Goal: Task Accomplishment & Management: Complete application form

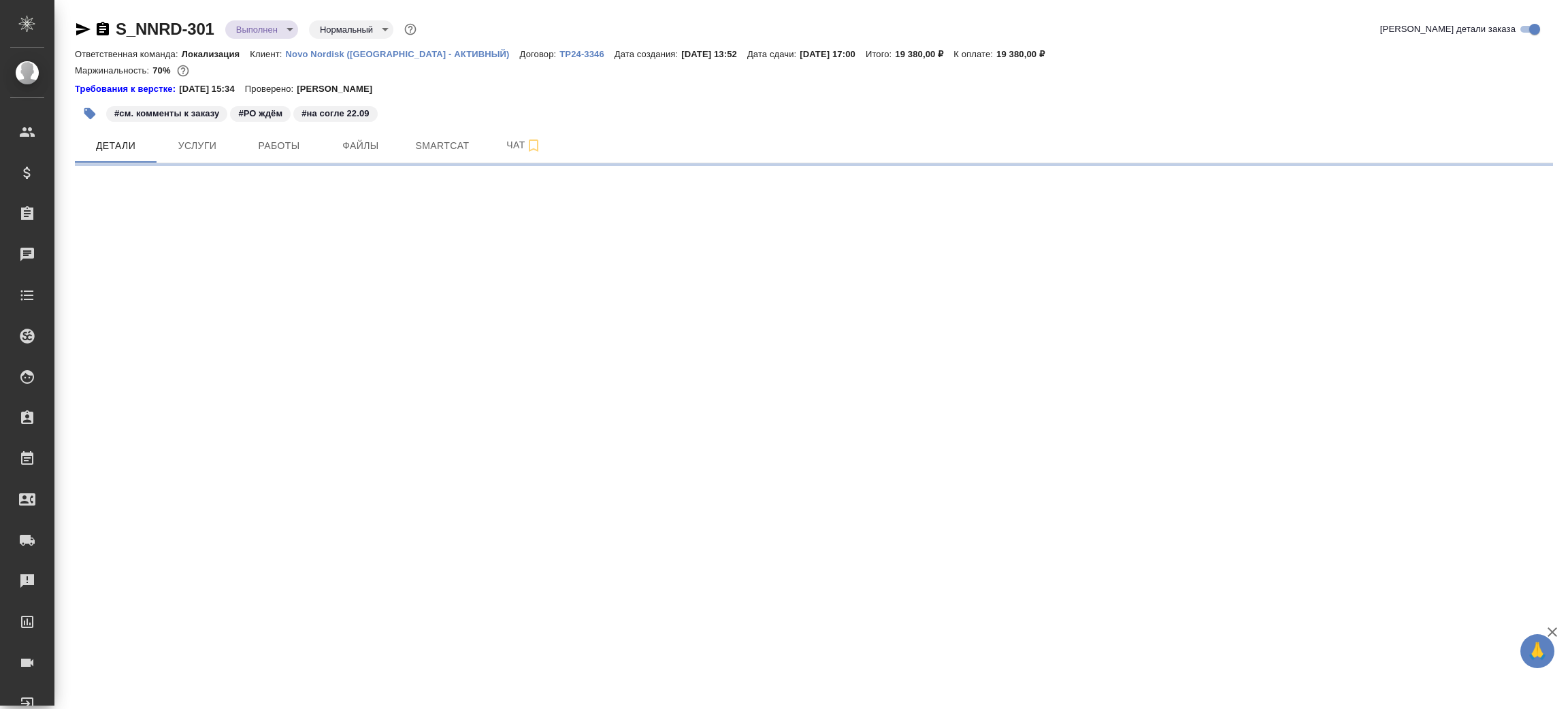
select select "RU"
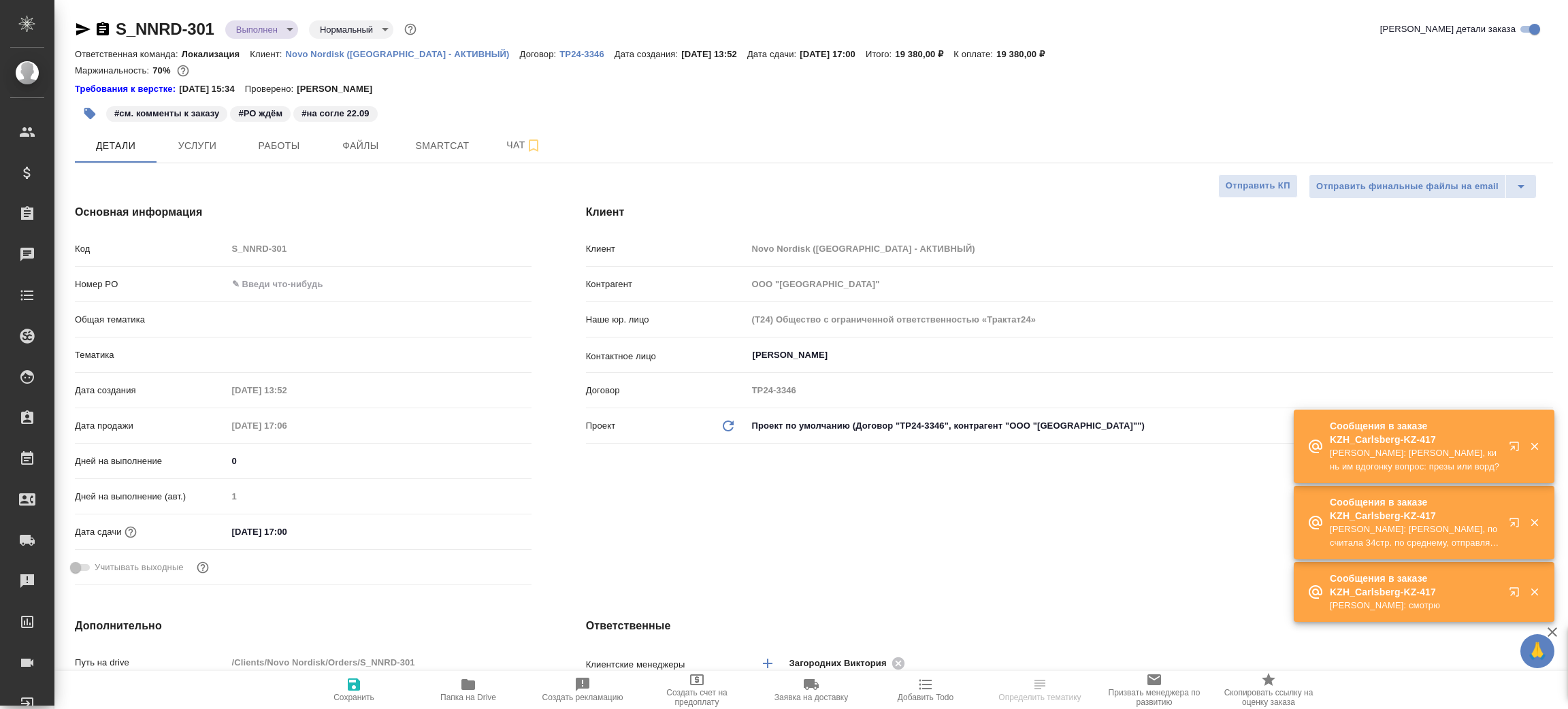
type textarea "x"
type input "Локализация"
type textarea "x"
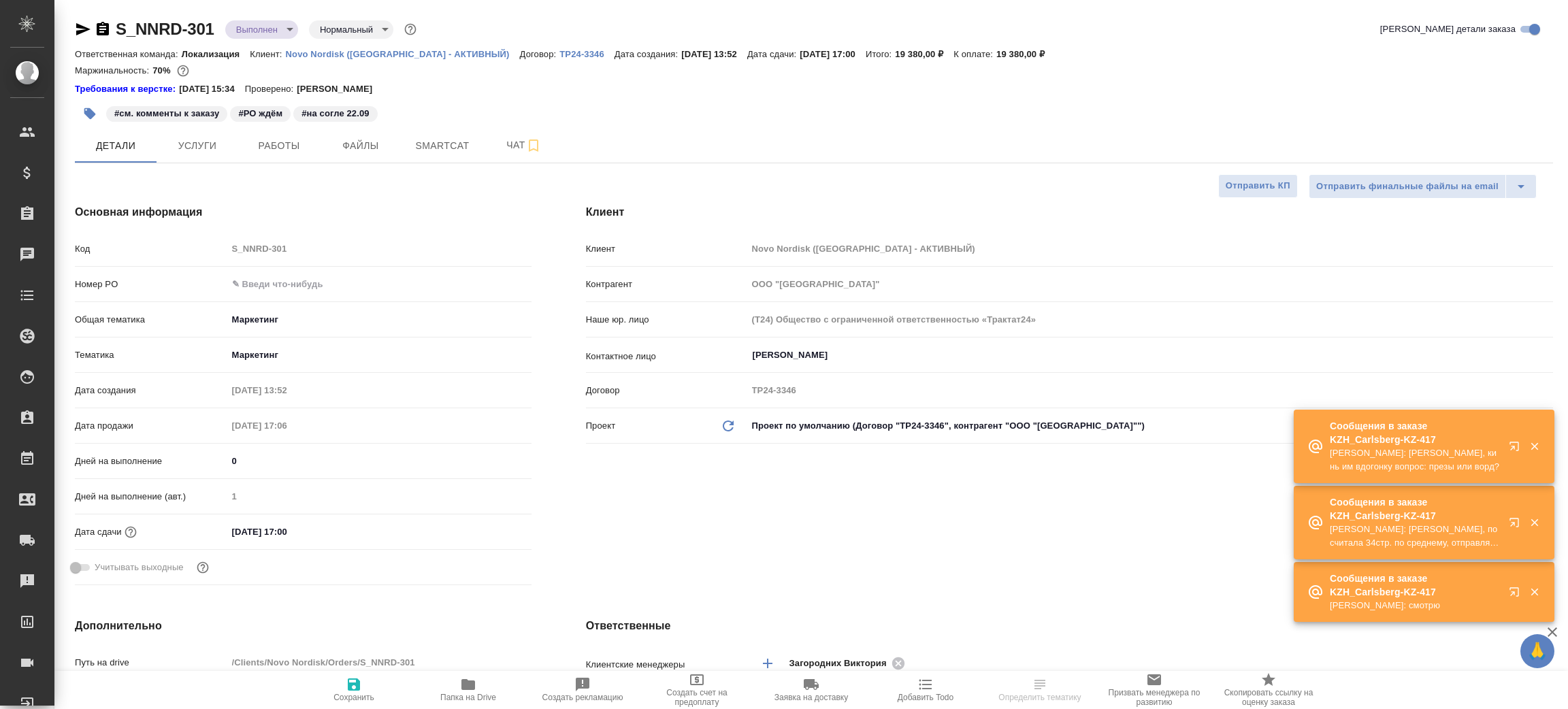
type textarea "x"
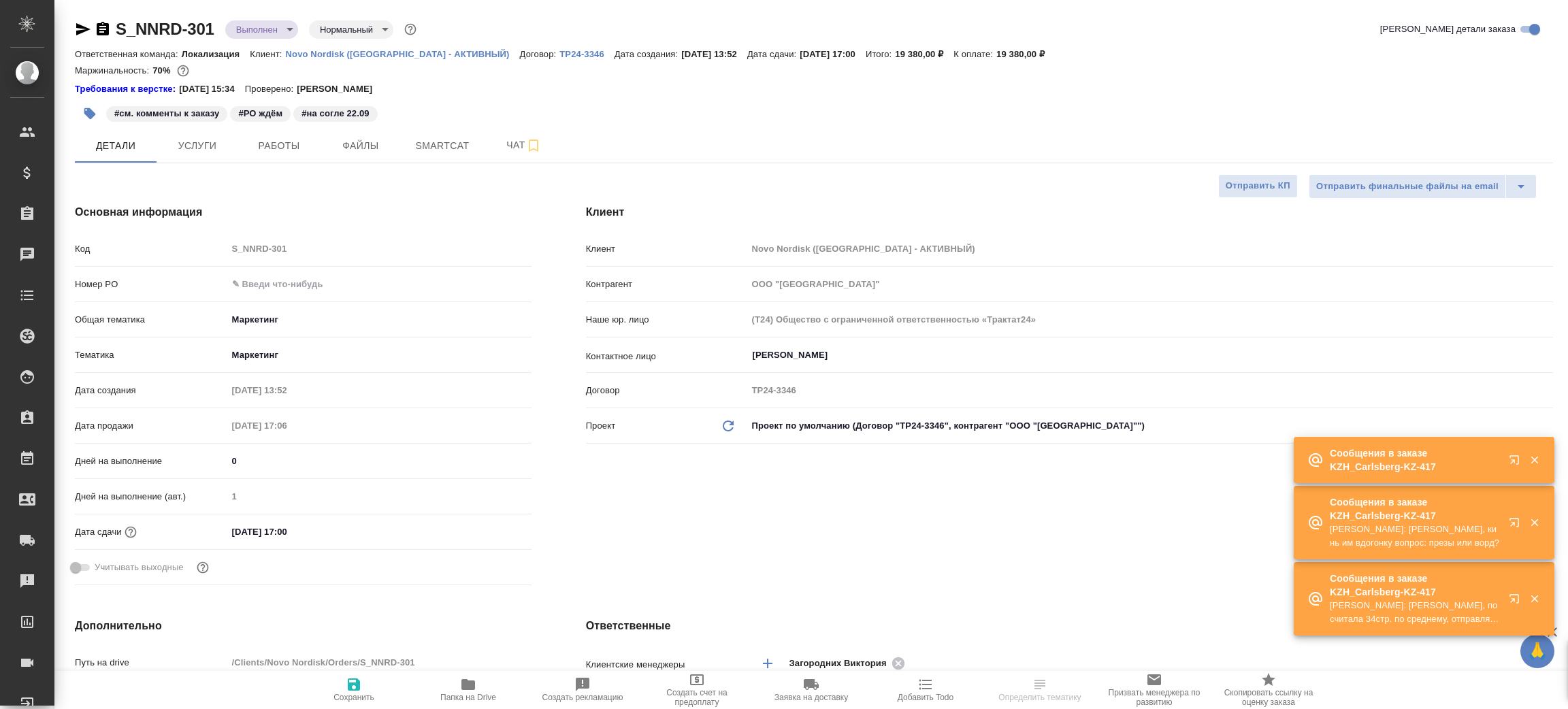
type input "[PERSON_NAME]"
type input "Переверзева Анна a.pereverzeva"
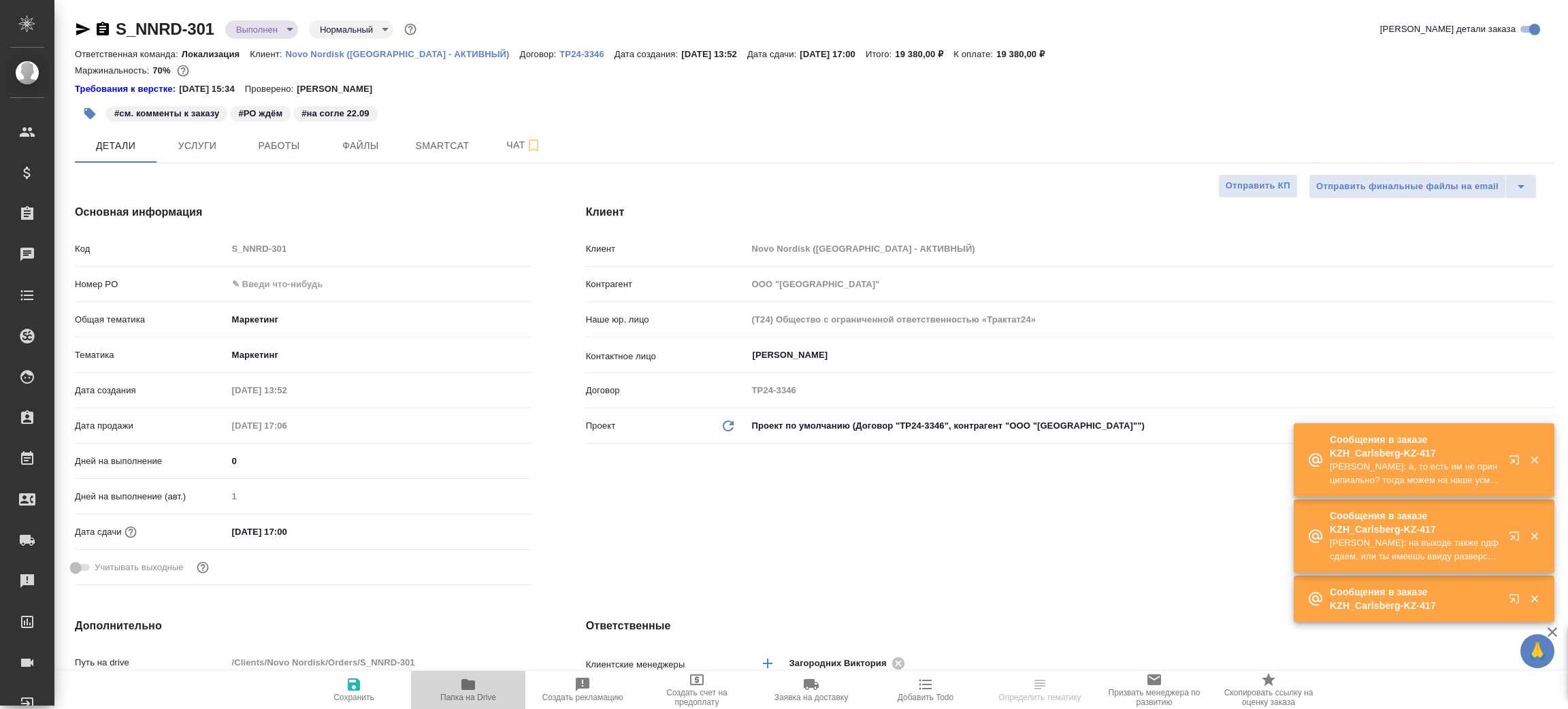
click at [464, 684] on icon "button" at bounding box center [469, 684] width 14 height 11
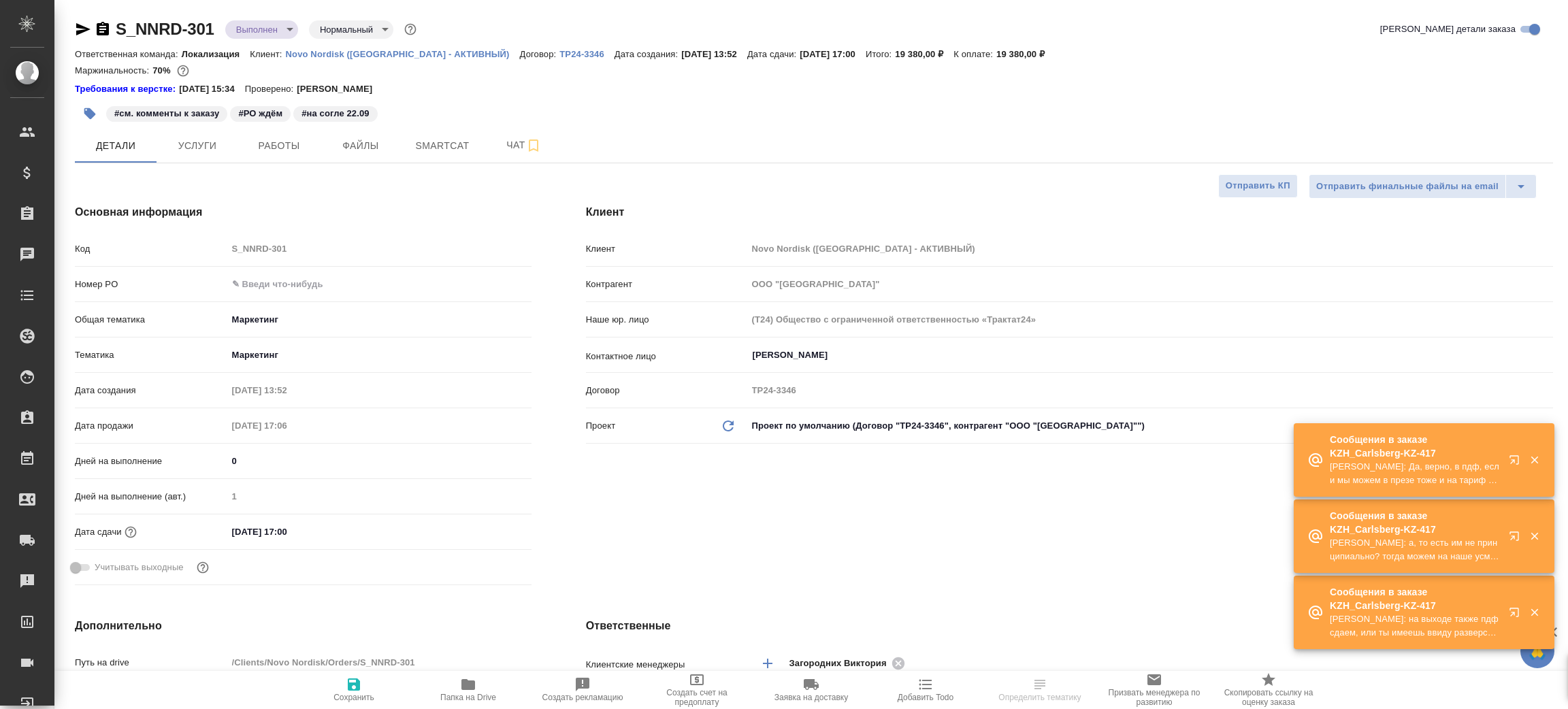
type textarea "x"
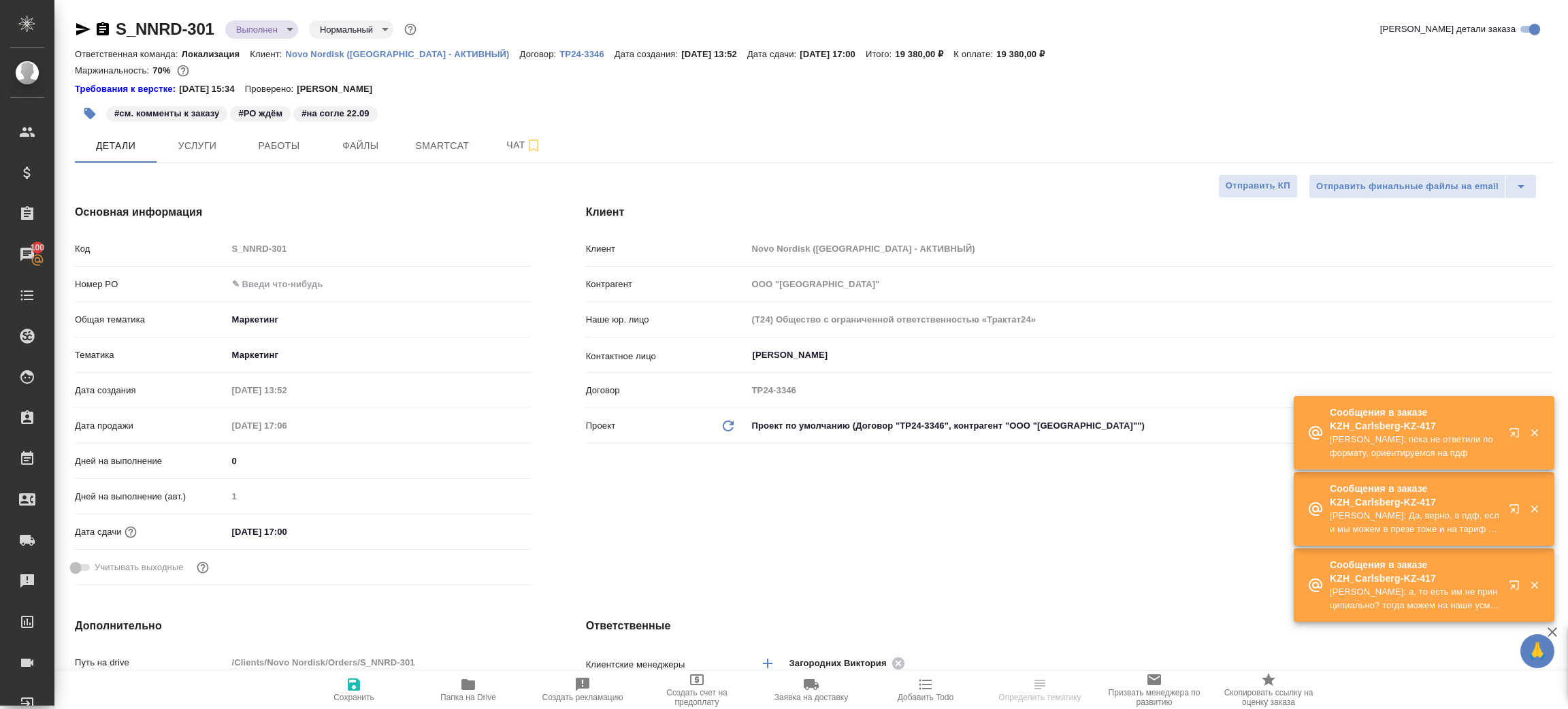
type textarea "x"
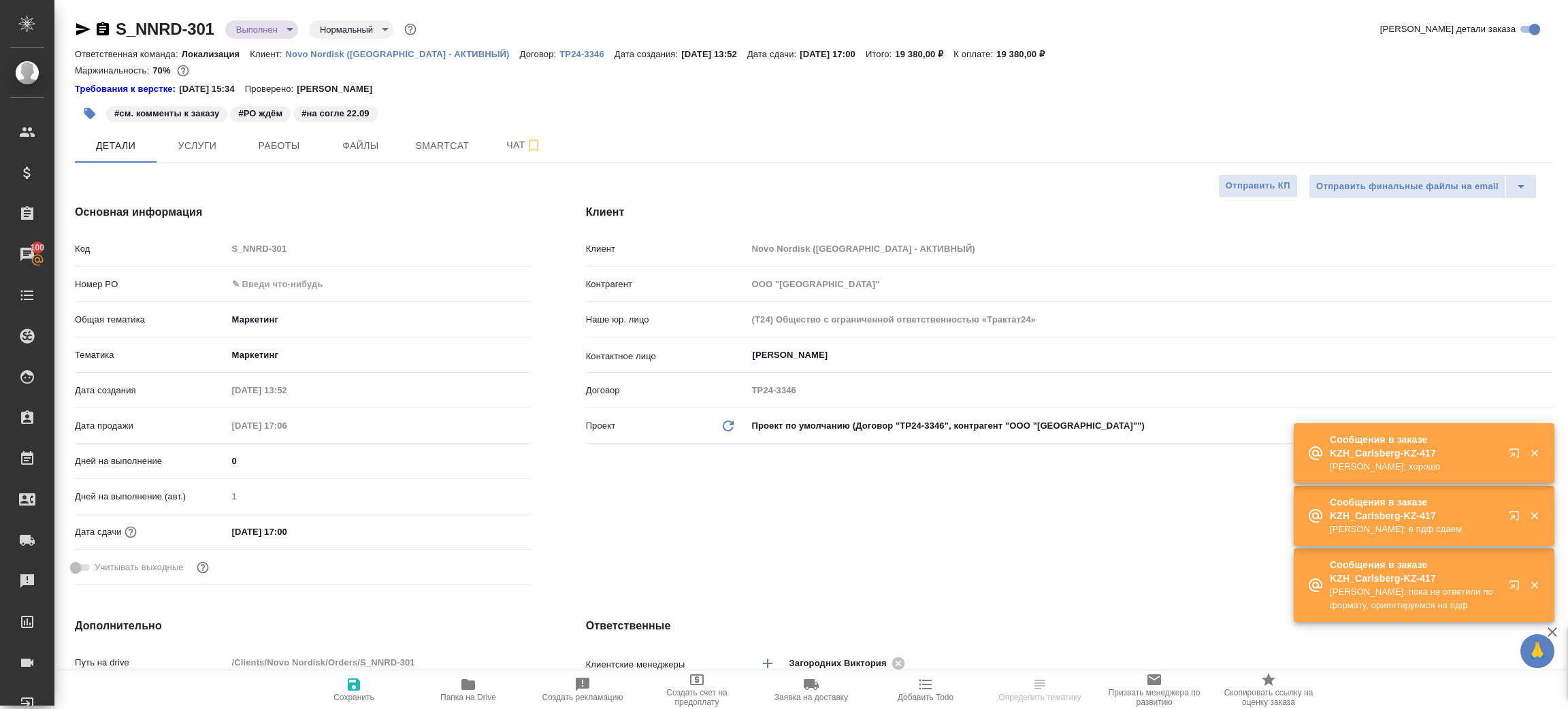
click at [496, 680] on span "Папка на Drive" at bounding box center [469, 689] width 98 height 26
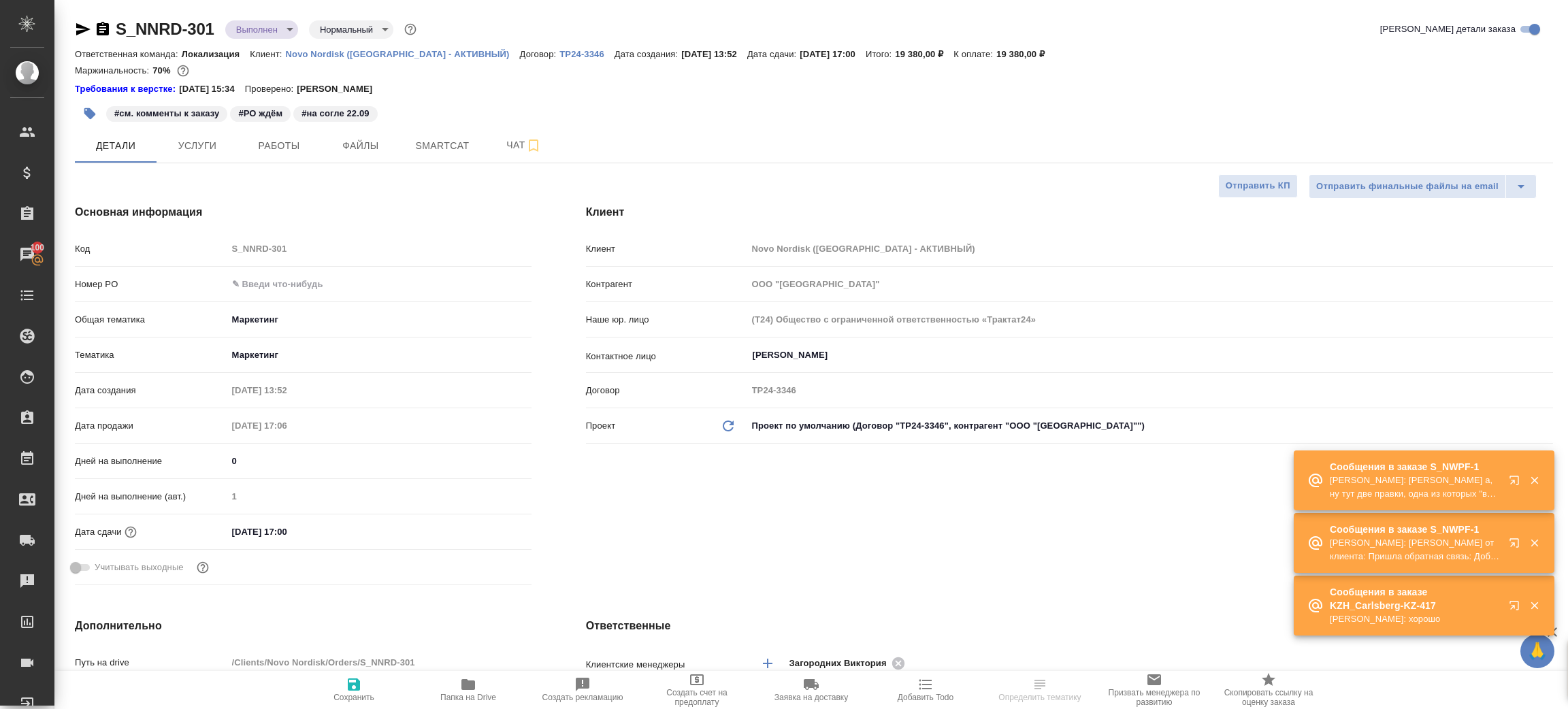
select select "RU"
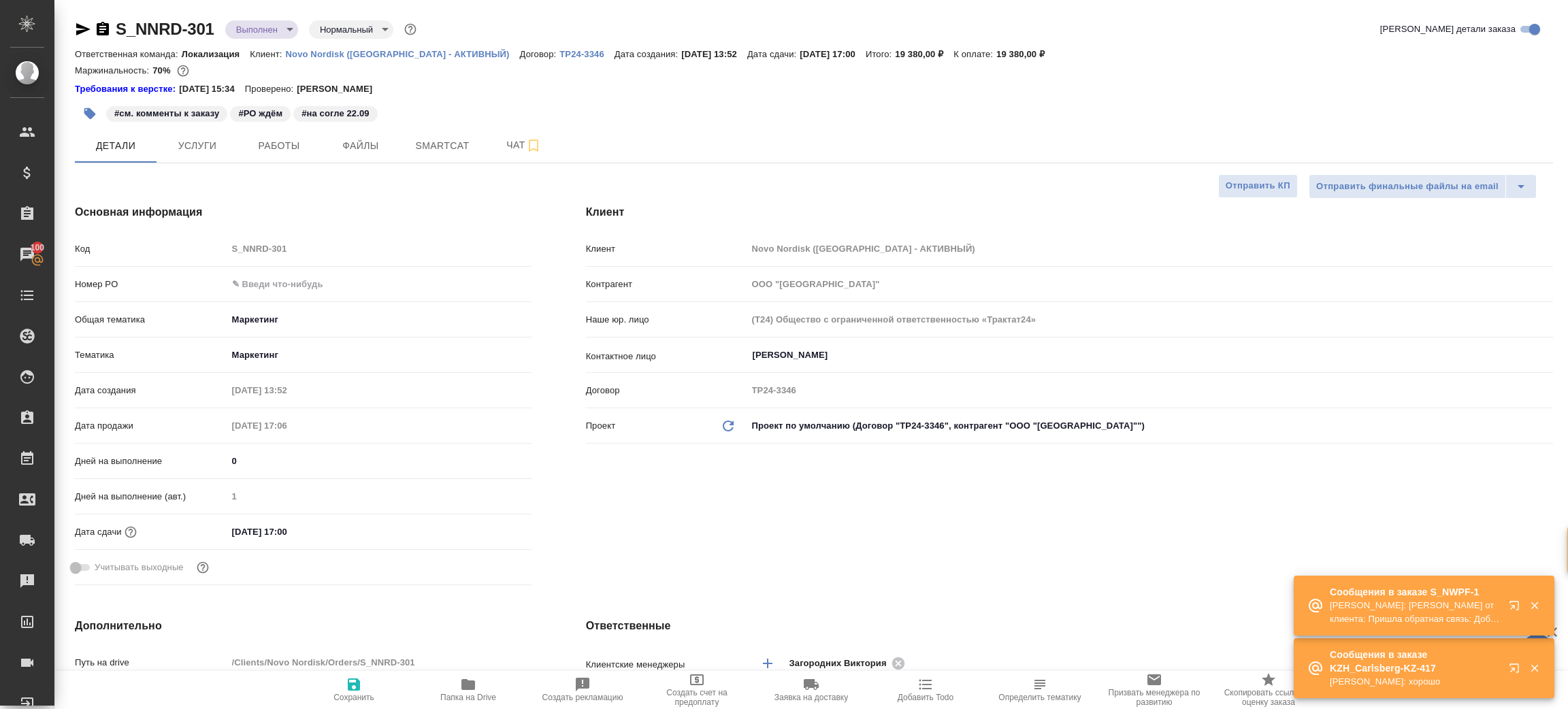
type textarea "x"
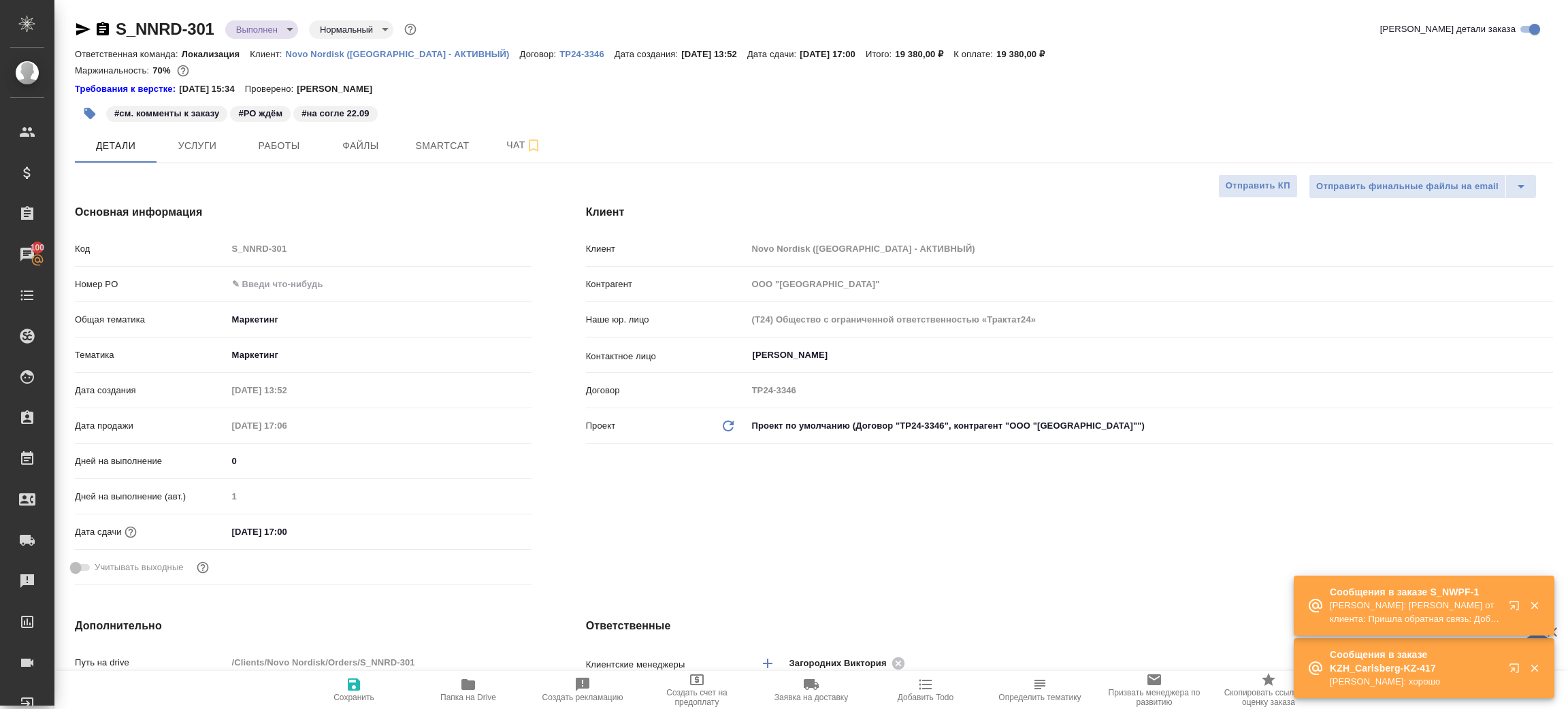
type textarea "x"
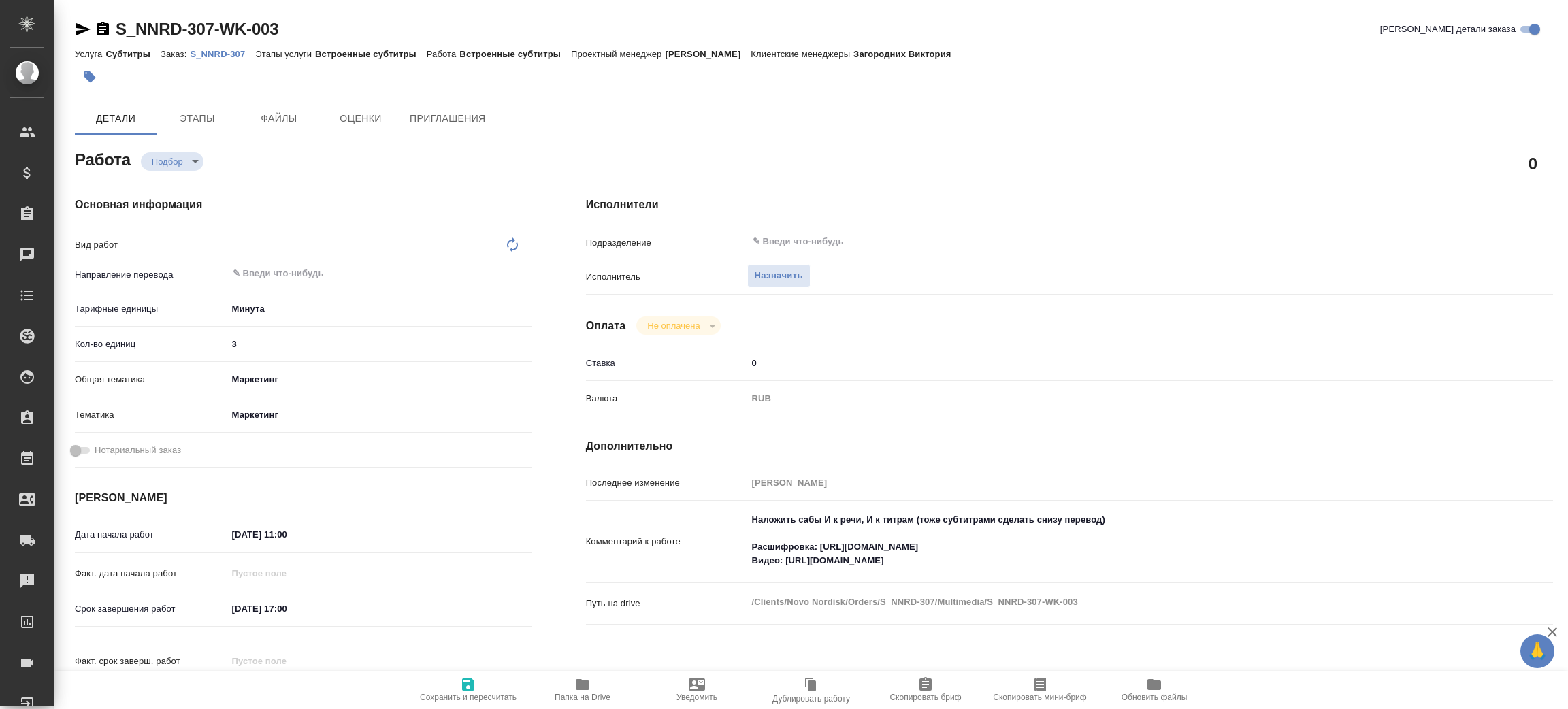
type textarea "x"
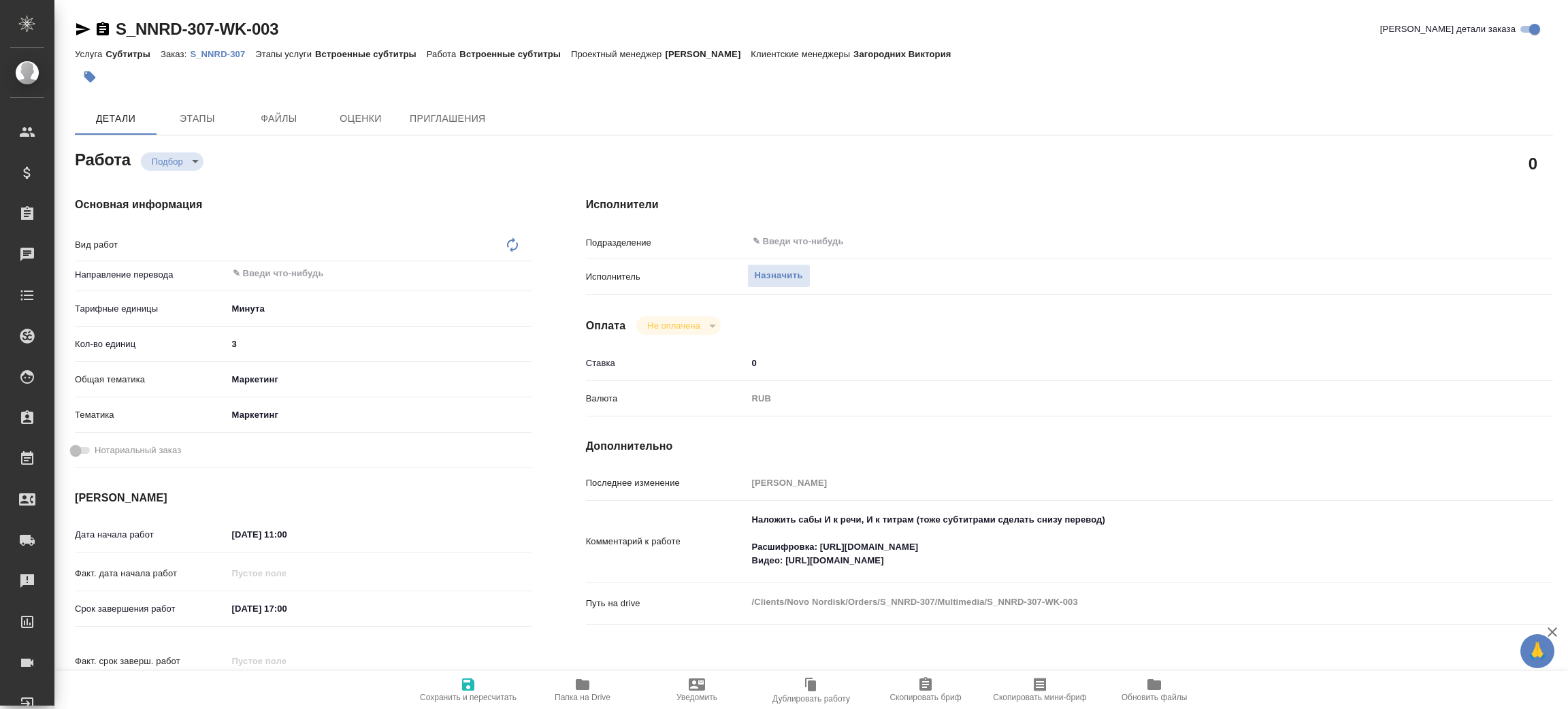
type textarea "x"
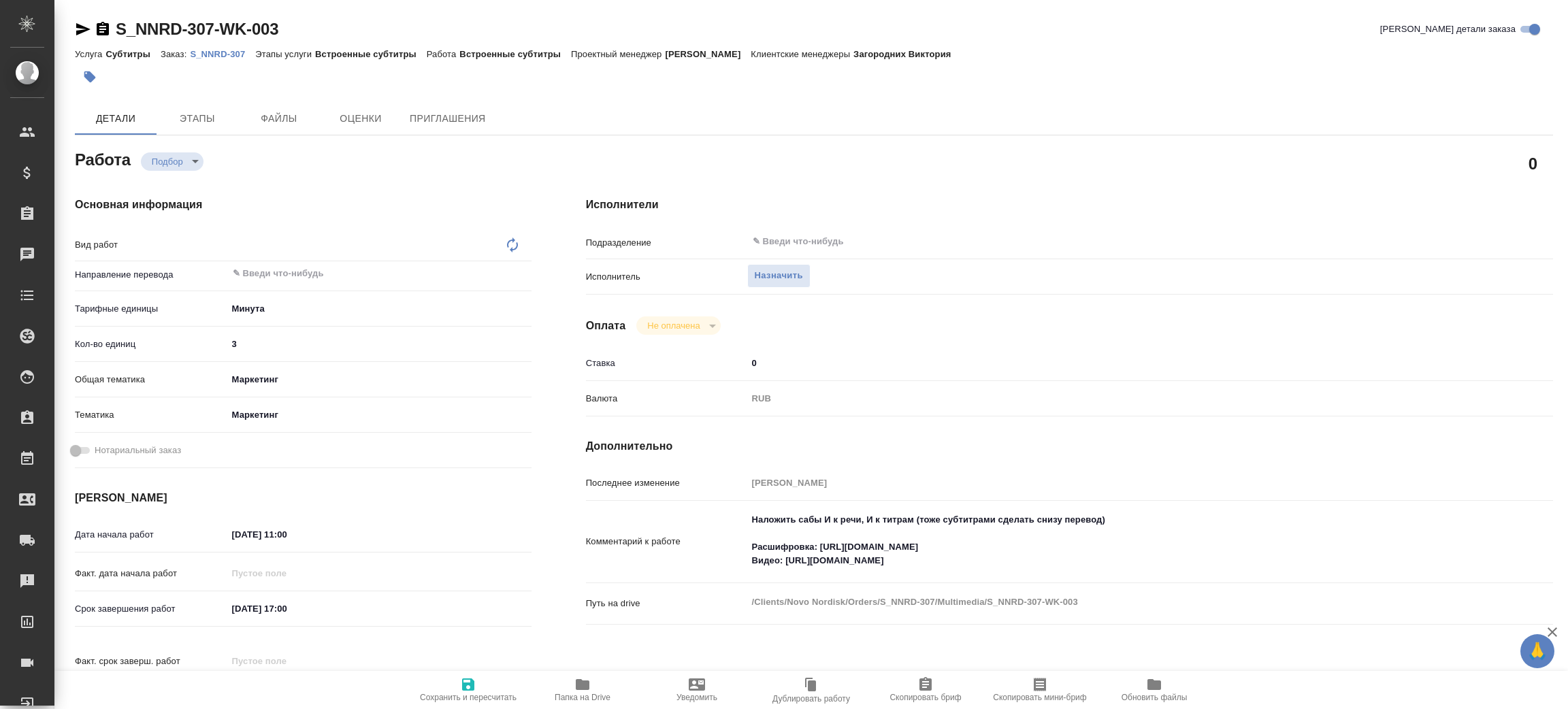
type textarea "x"
type textarea "Встроенные субтитры"
type textarea "x"
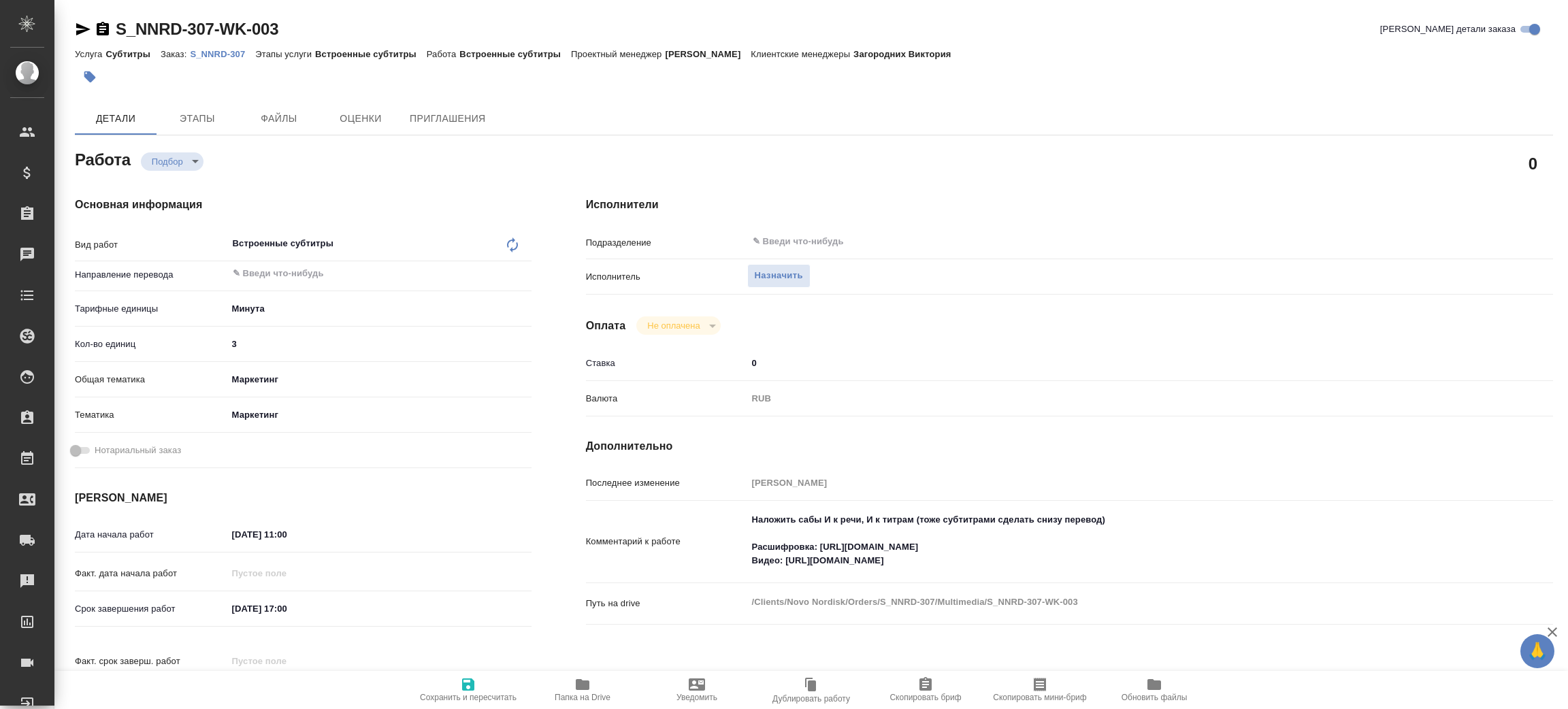
type textarea "x"
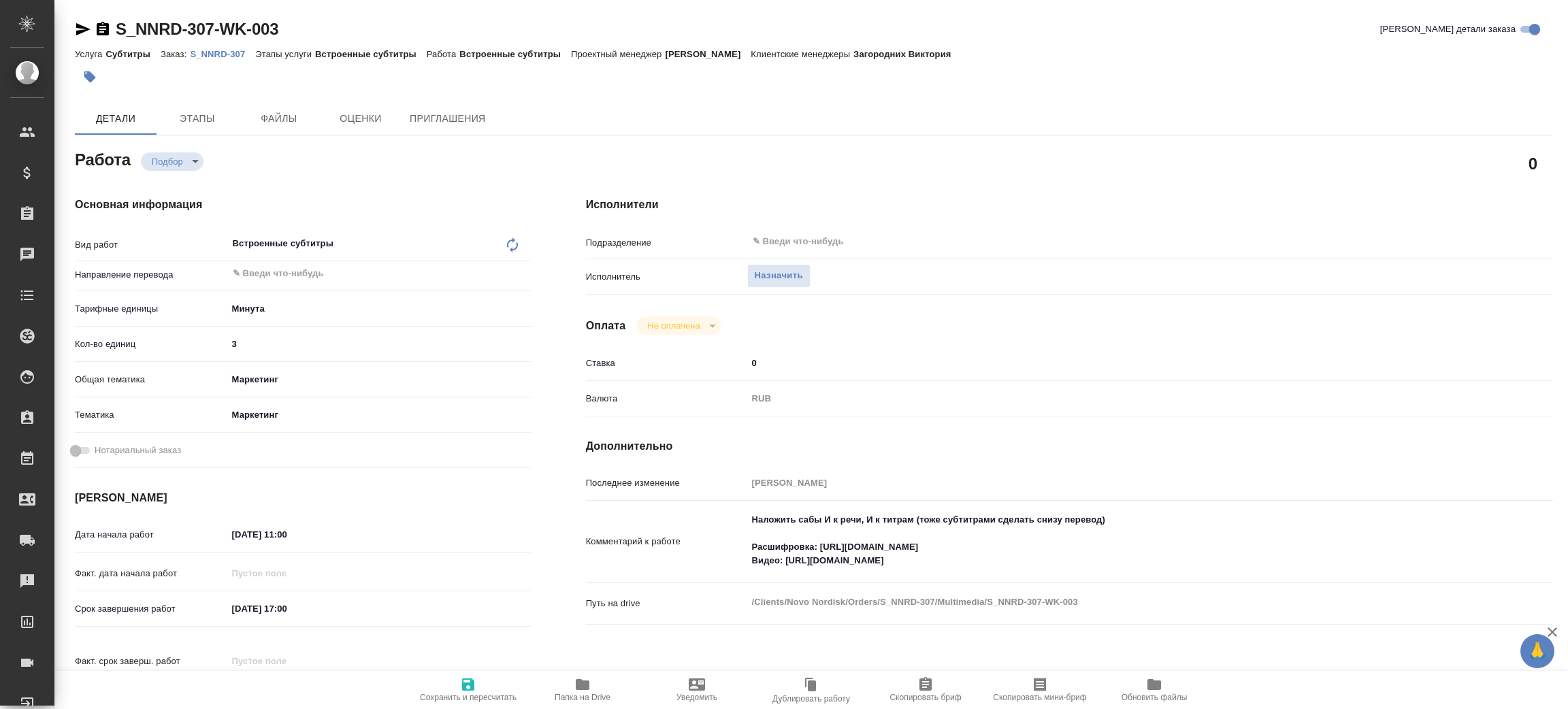
type textarea "x"
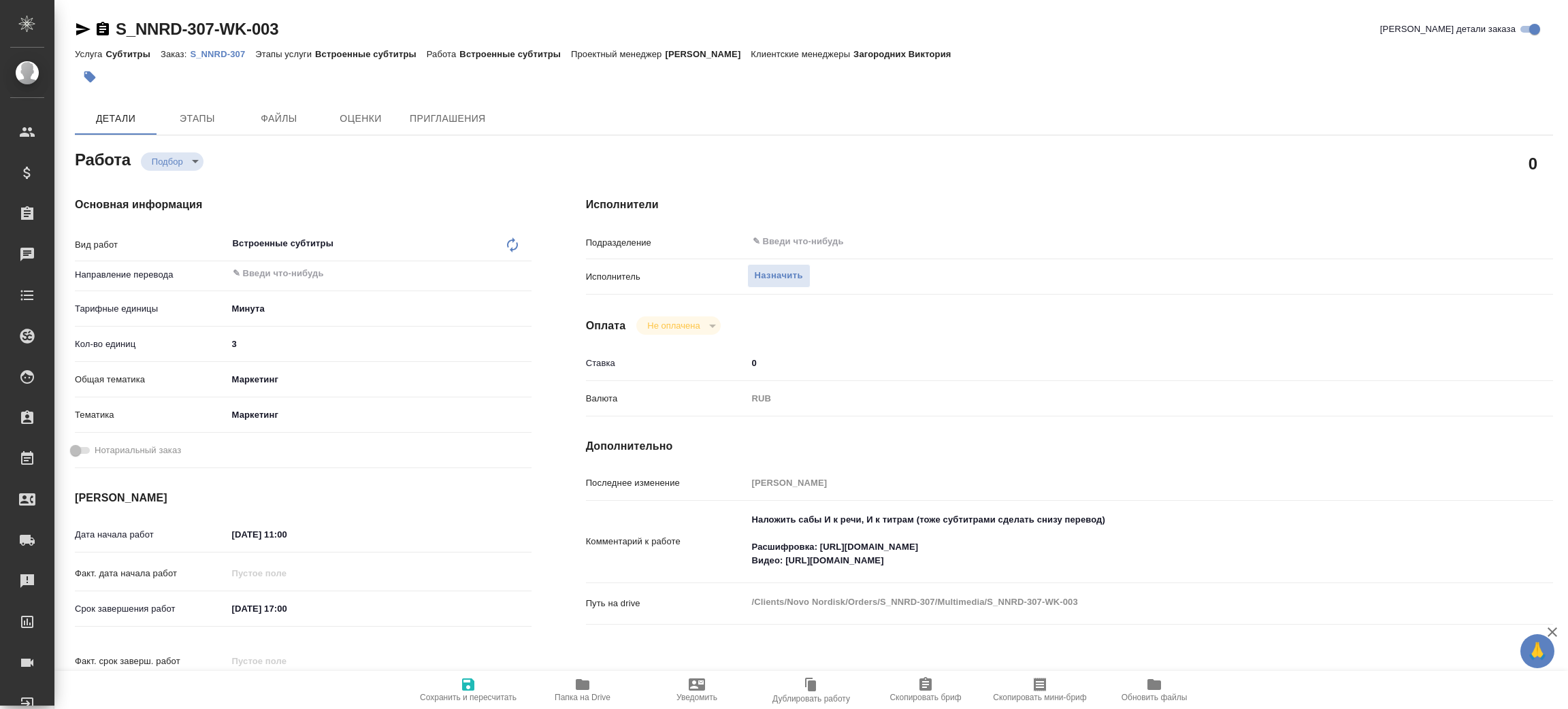
type textarea "x"
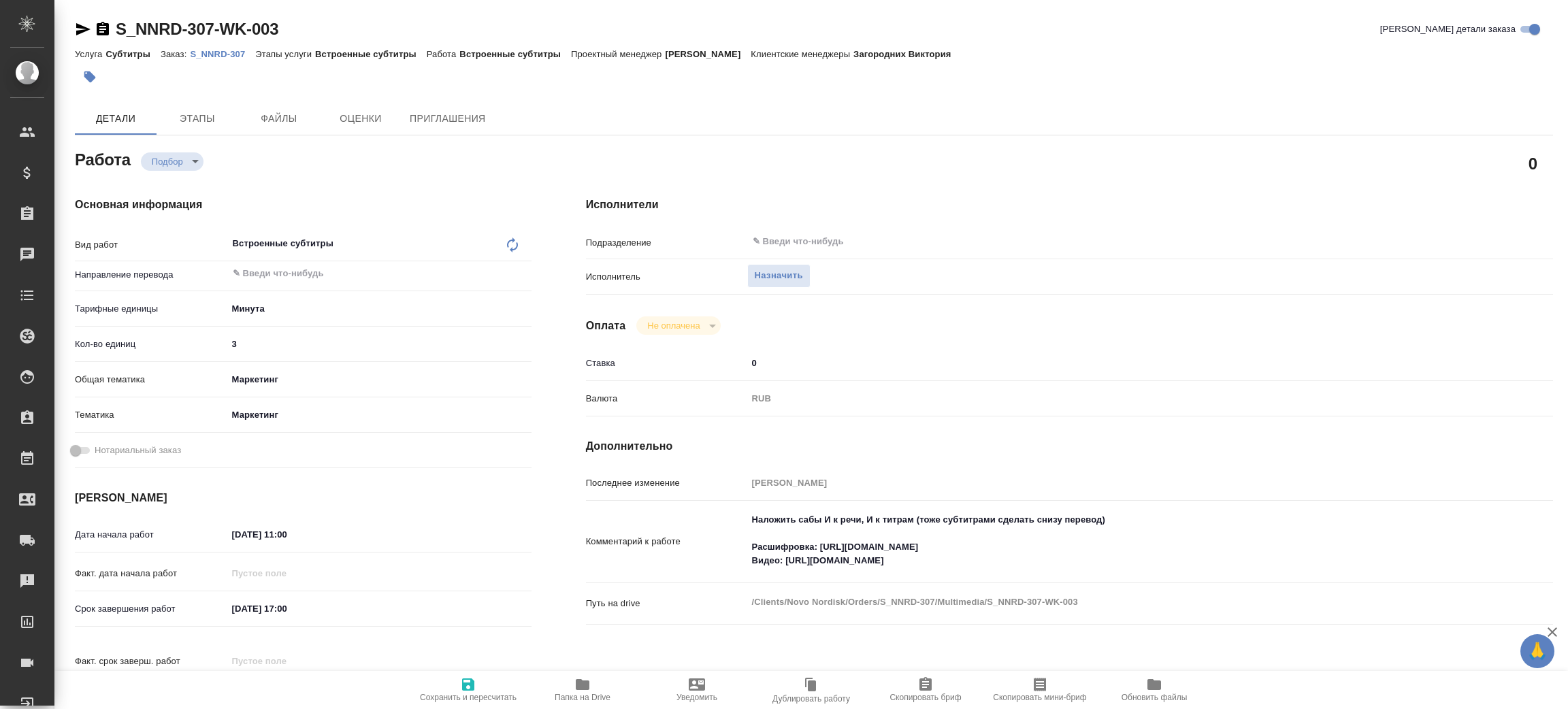
type textarea "x"
click at [782, 266] on button "Назначить" at bounding box center [779, 276] width 63 height 24
type textarea "x"
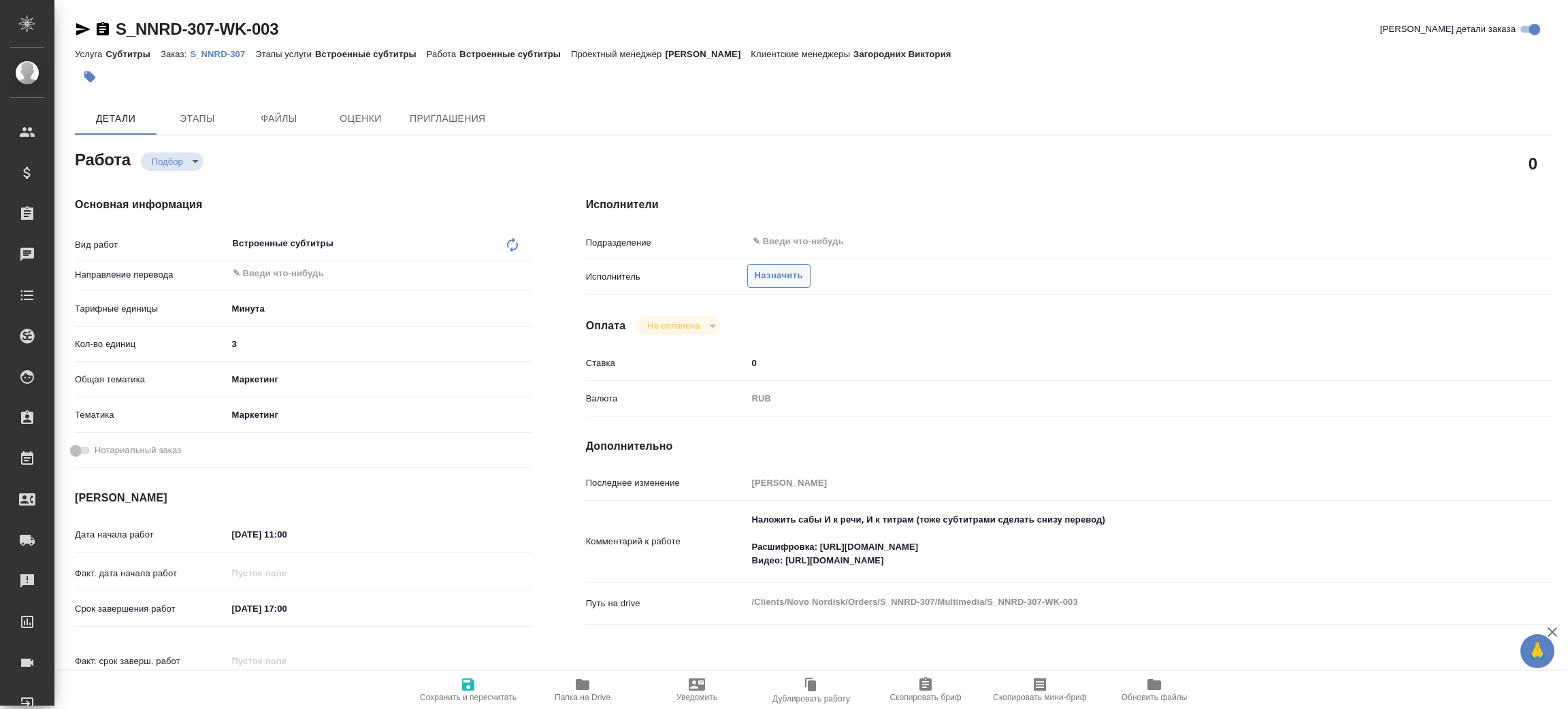
type textarea "x"
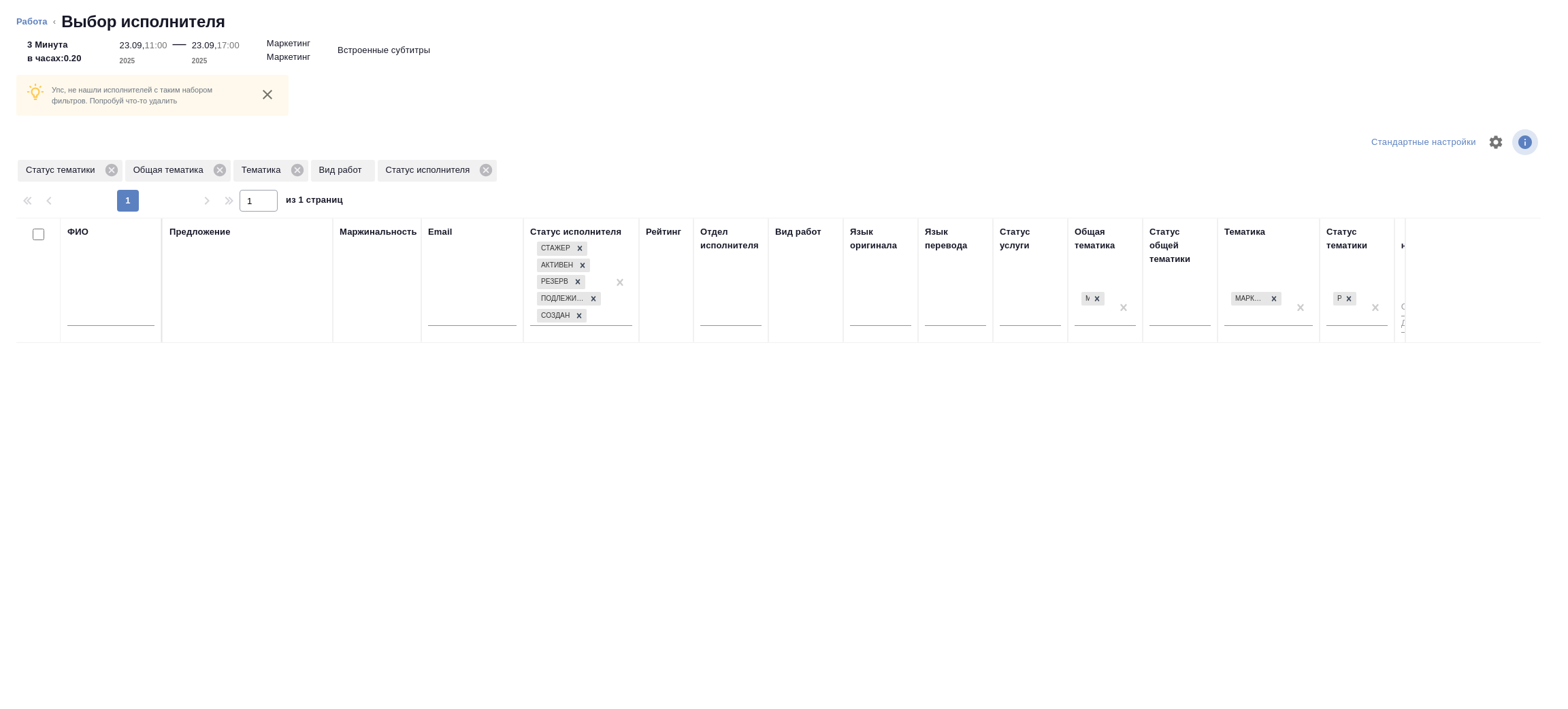
click at [97, 325] on input "text" at bounding box center [110, 317] width 87 height 17
type input "[PERSON_NAME]"
click at [222, 166] on icon at bounding box center [220, 170] width 12 height 12
click at [190, 168] on icon at bounding box center [188, 169] width 15 height 15
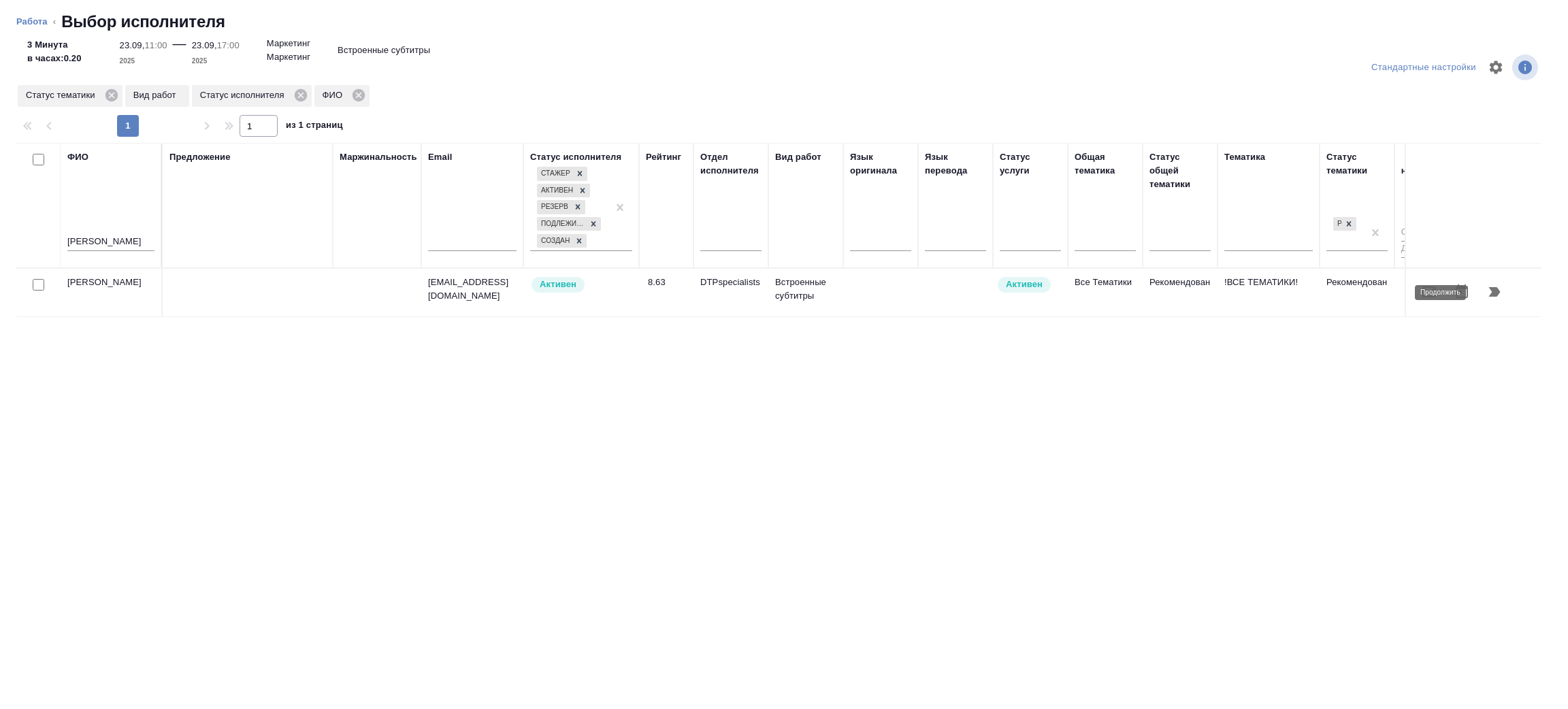
click at [1480, 293] on button "button" at bounding box center [1494, 291] width 33 height 32
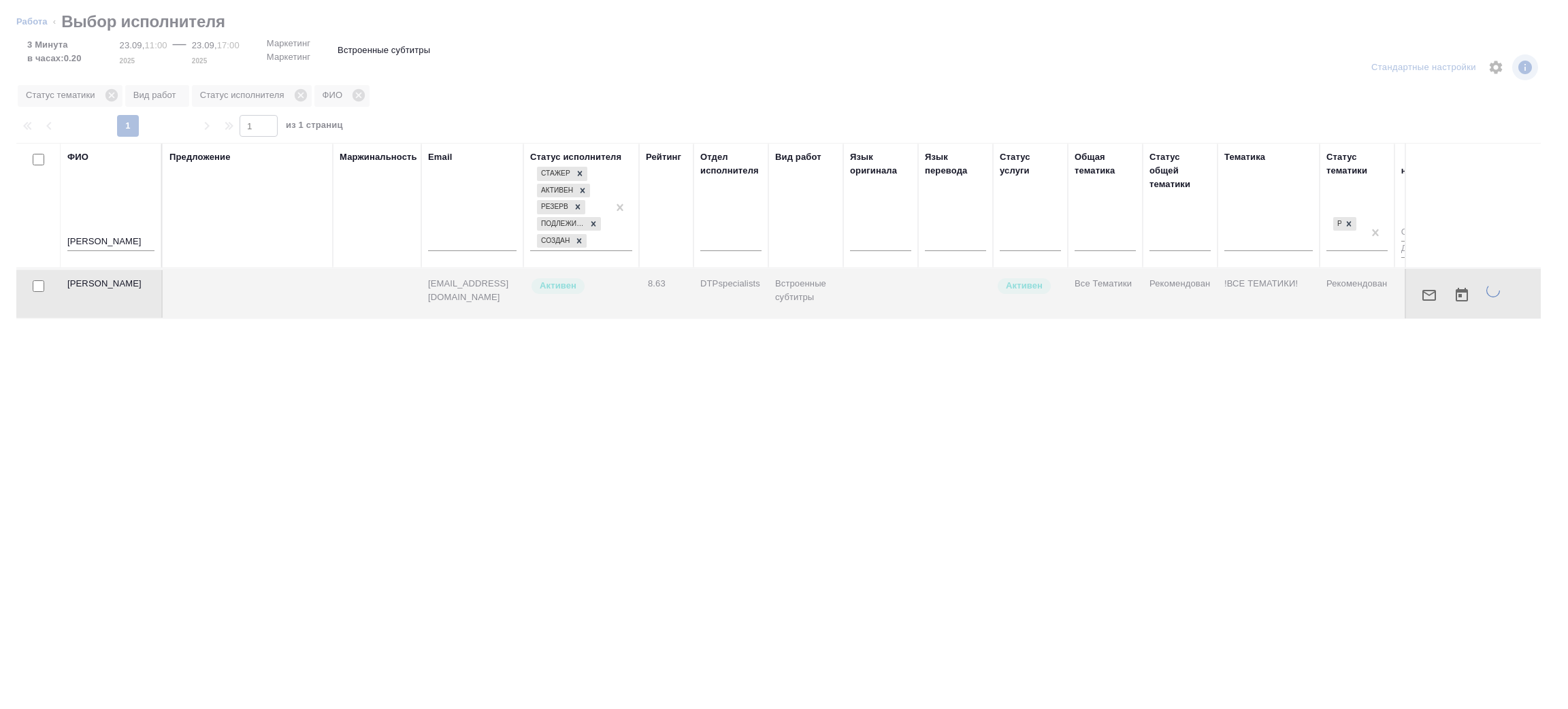
type textarea "x"
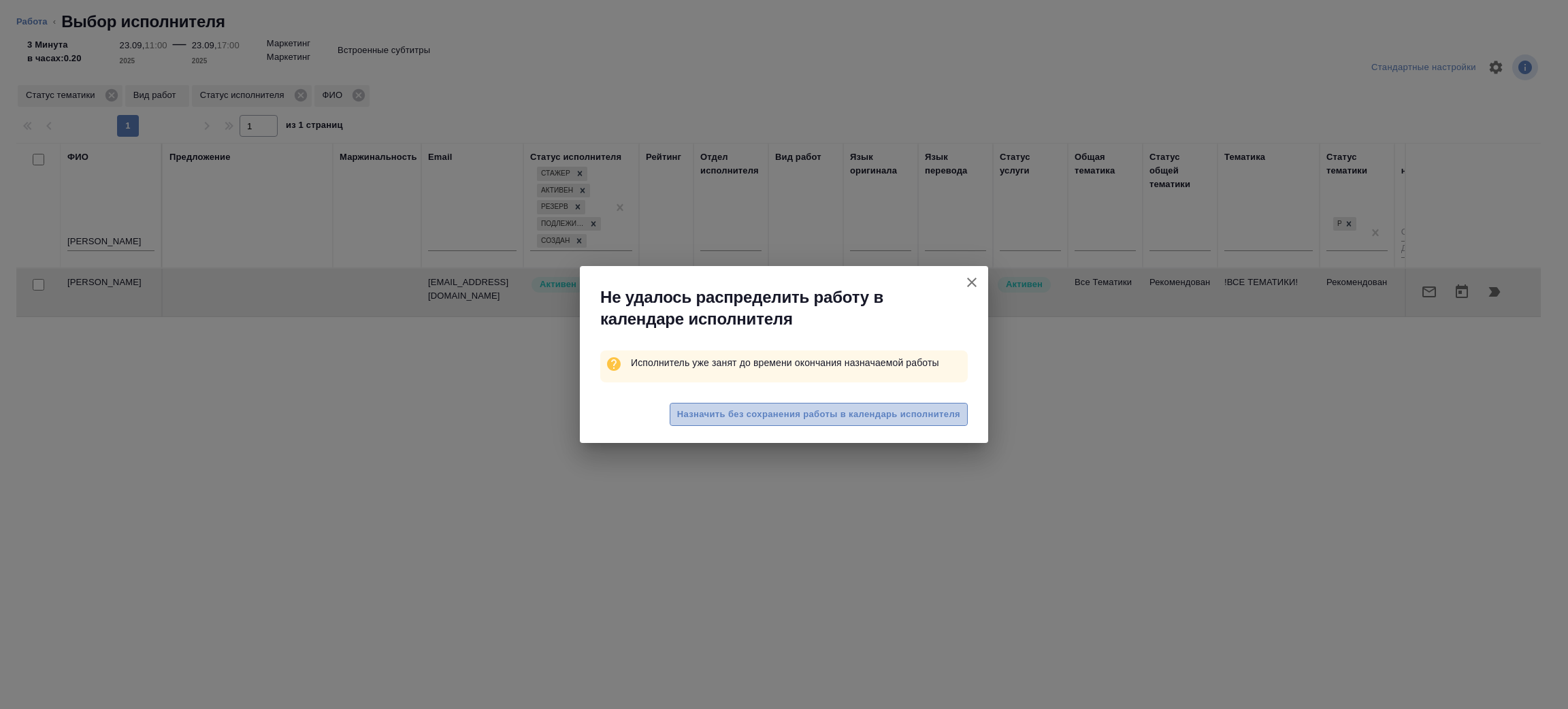
click at [832, 411] on span "Назначить без сохранения работы в календарь исполнителя" at bounding box center [819, 415] width 284 height 16
type textarea "x"
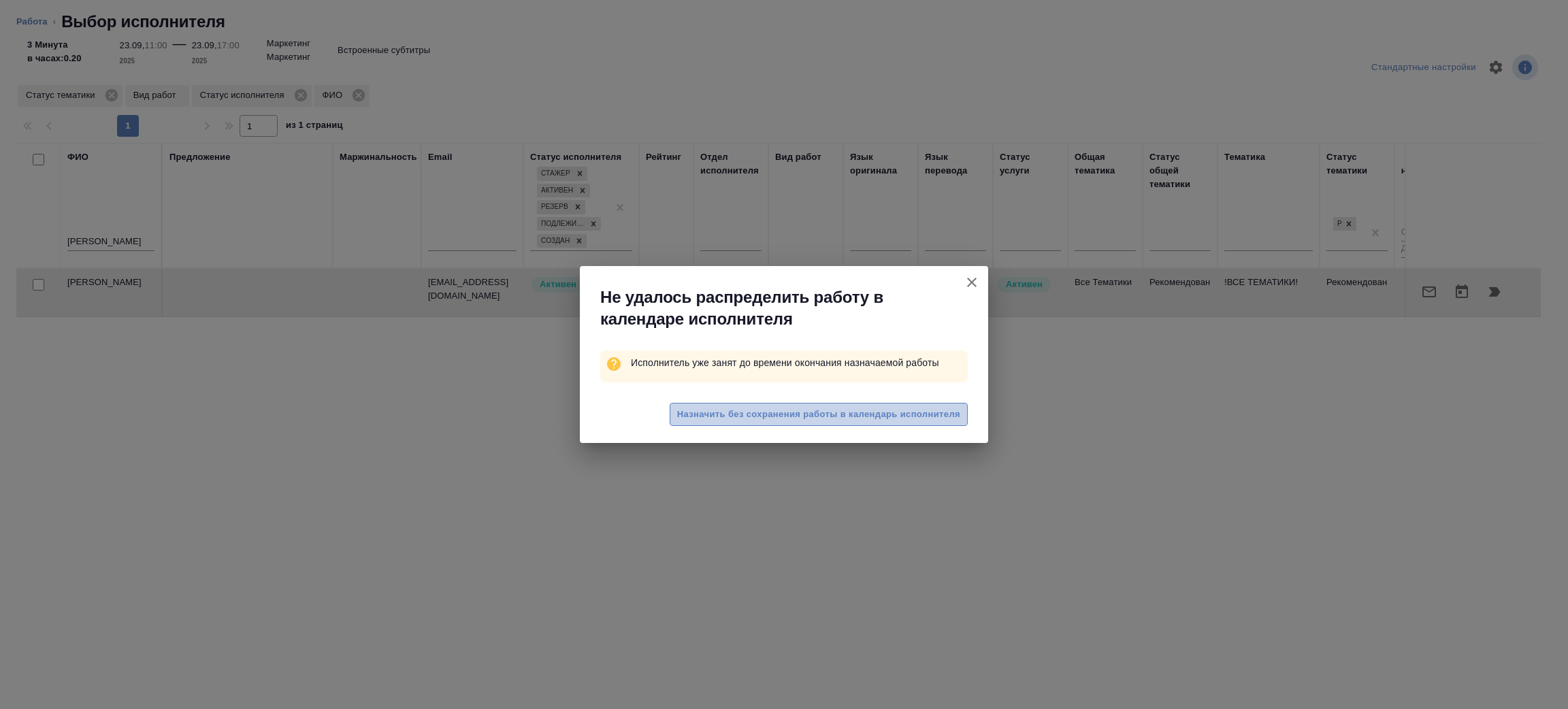
type textarea "x"
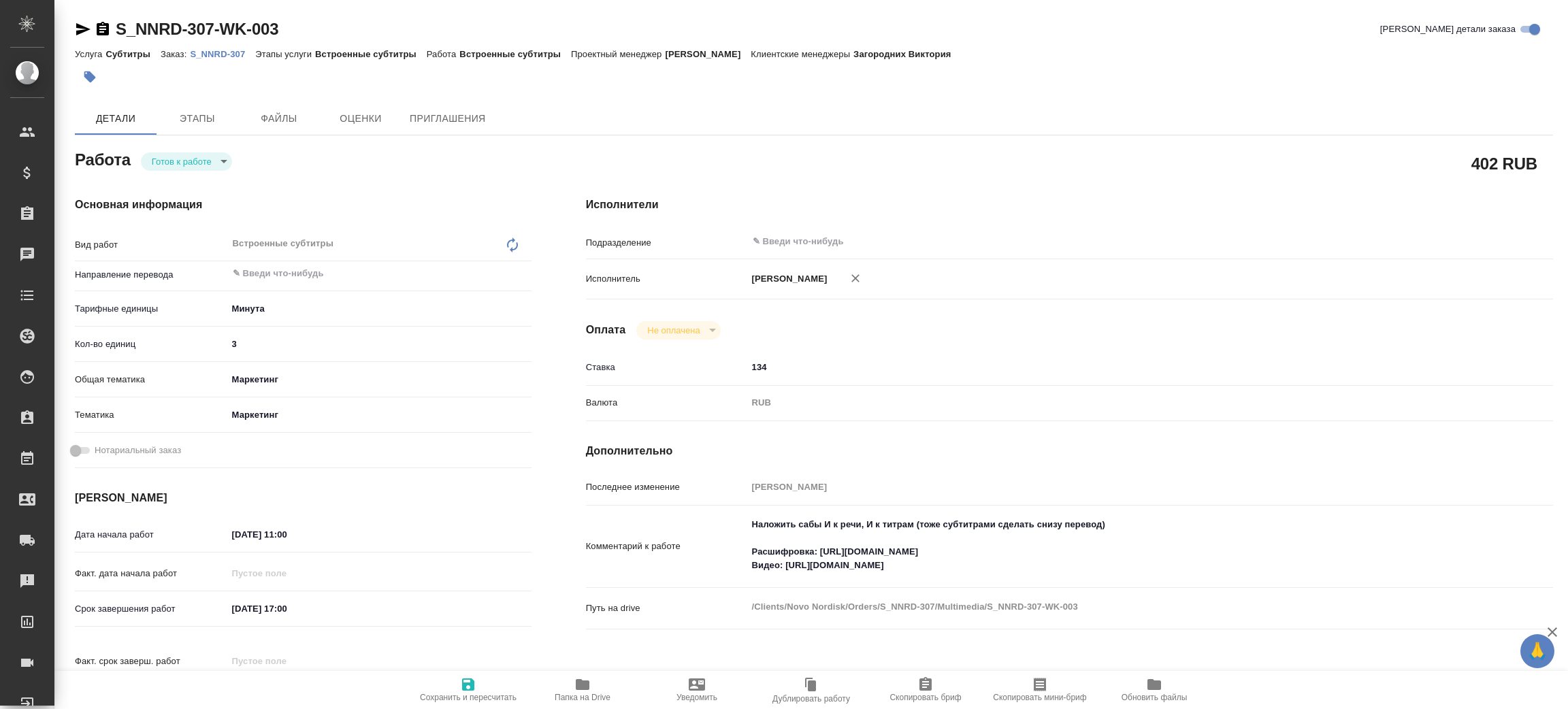
type textarea "x"
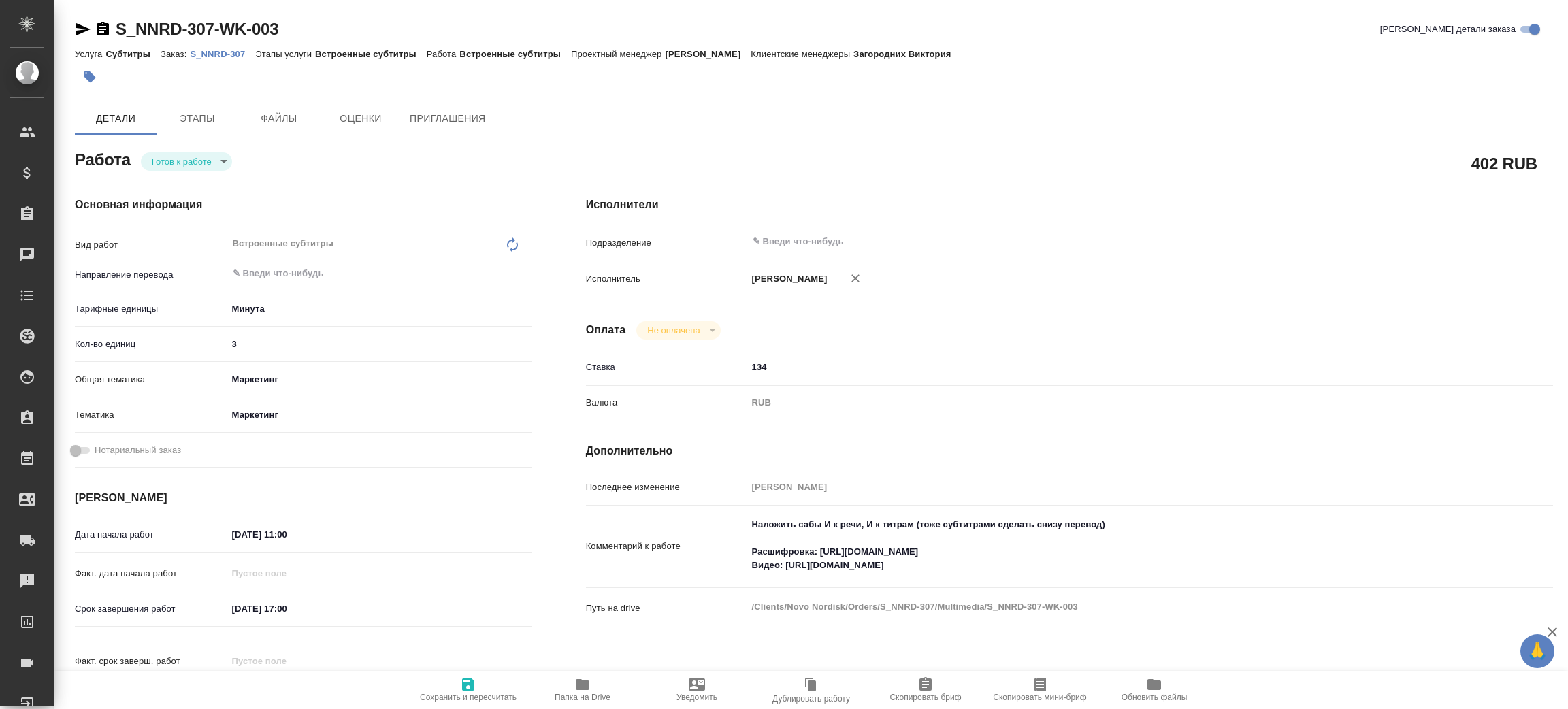
type textarea "x"
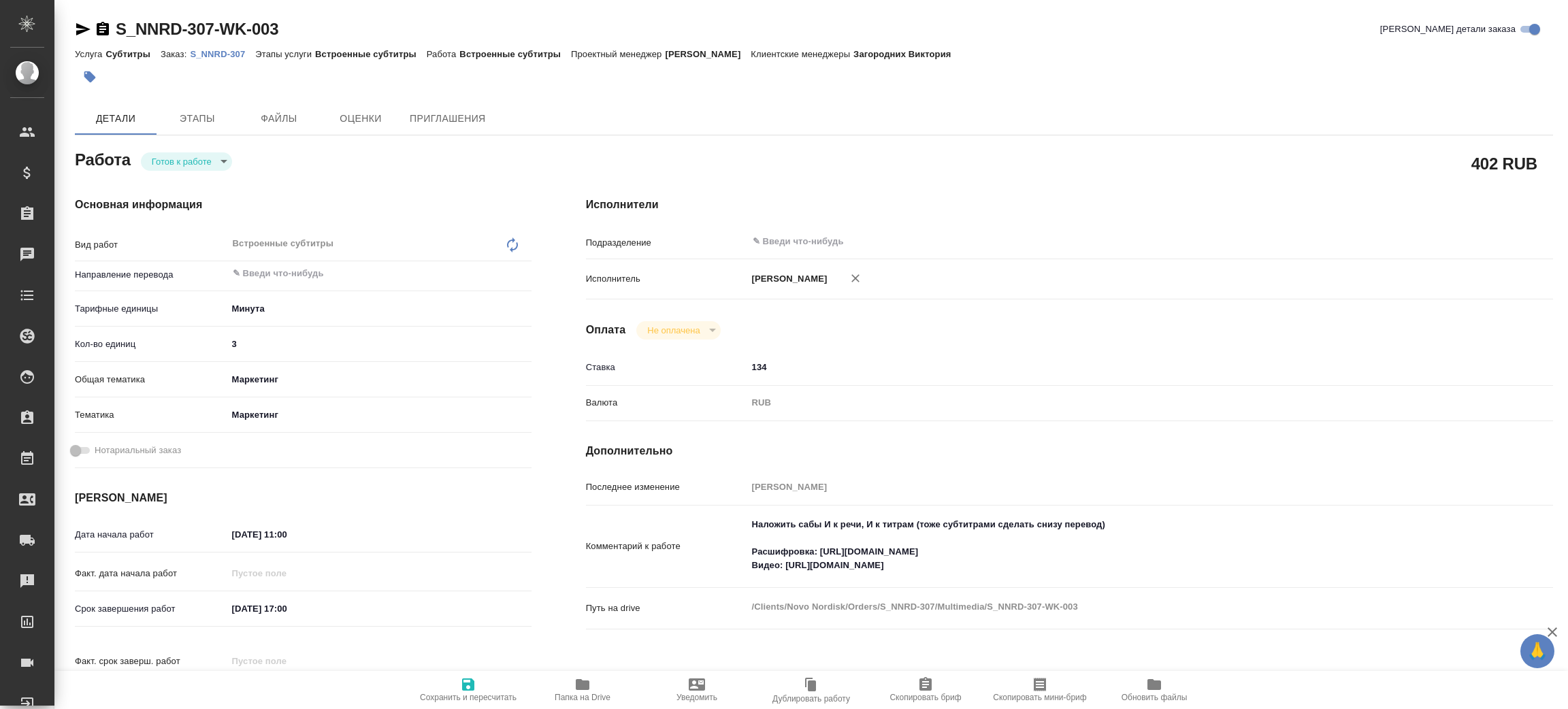
type textarea "x"
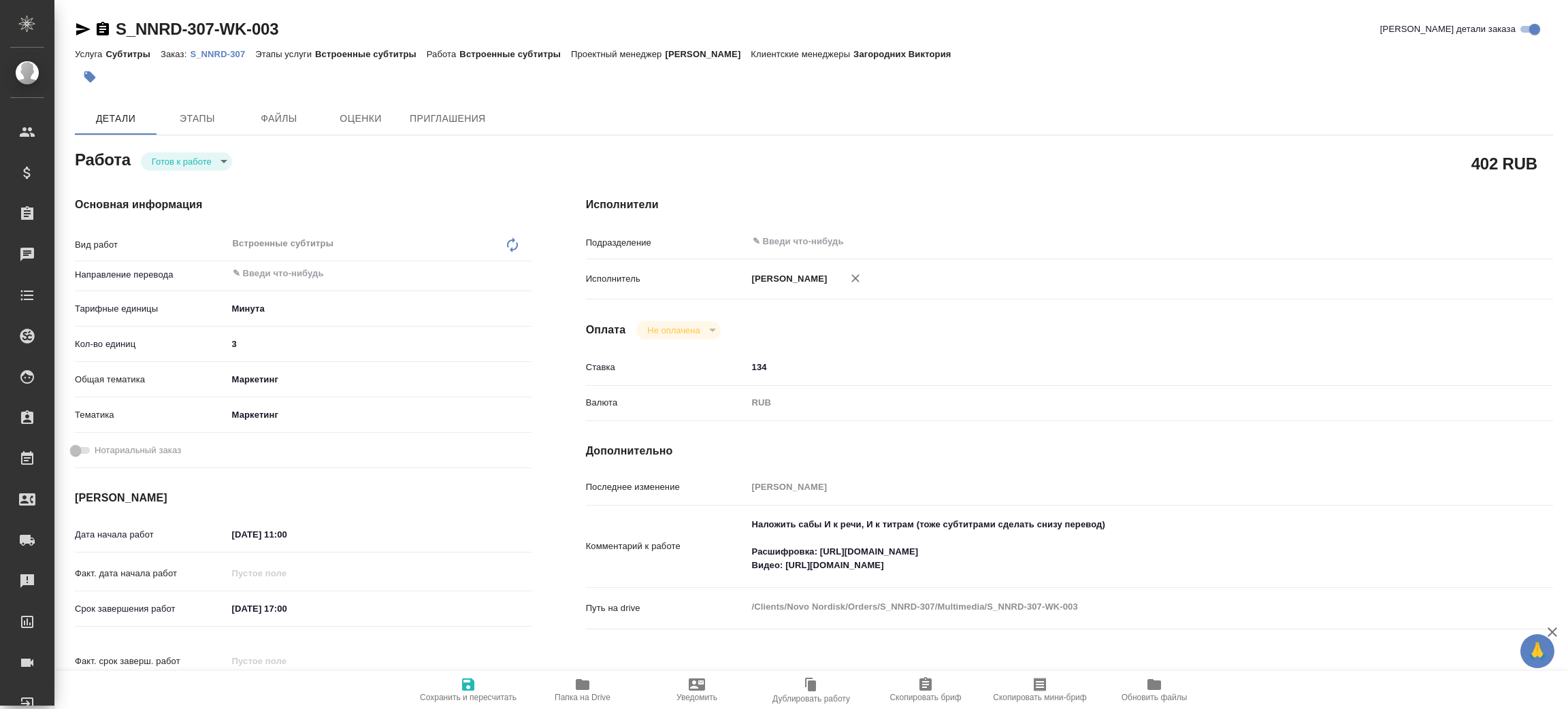
click at [194, 161] on body "🙏 .cls-1 fill:#fff; AWATERA Zenkov Aleksei Клиенты Спецификации Заказы Чаты Tod…" at bounding box center [784, 354] width 1568 height 709
type textarea "x"
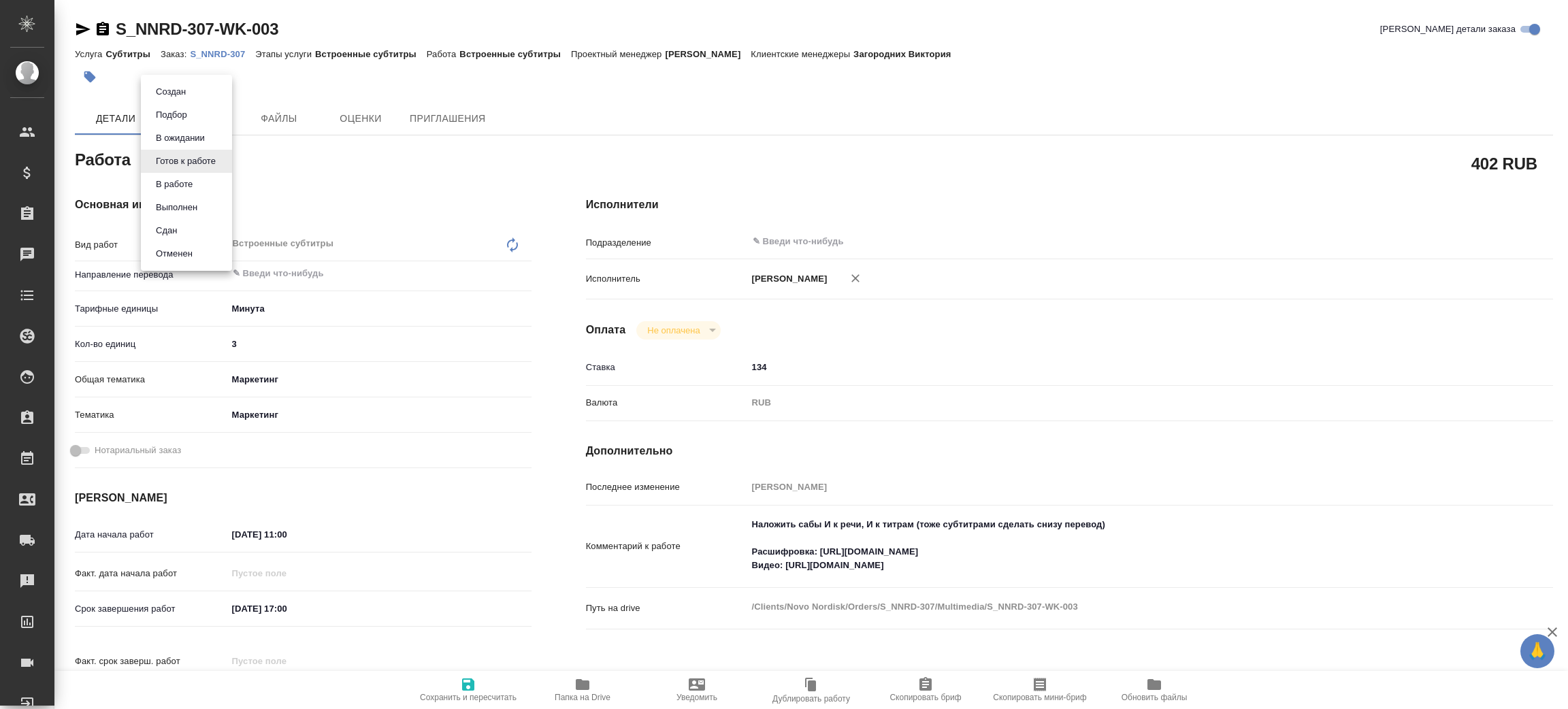
type textarea "x"
click at [193, 185] on button "В работе" at bounding box center [174, 184] width 45 height 15
type textarea "x"
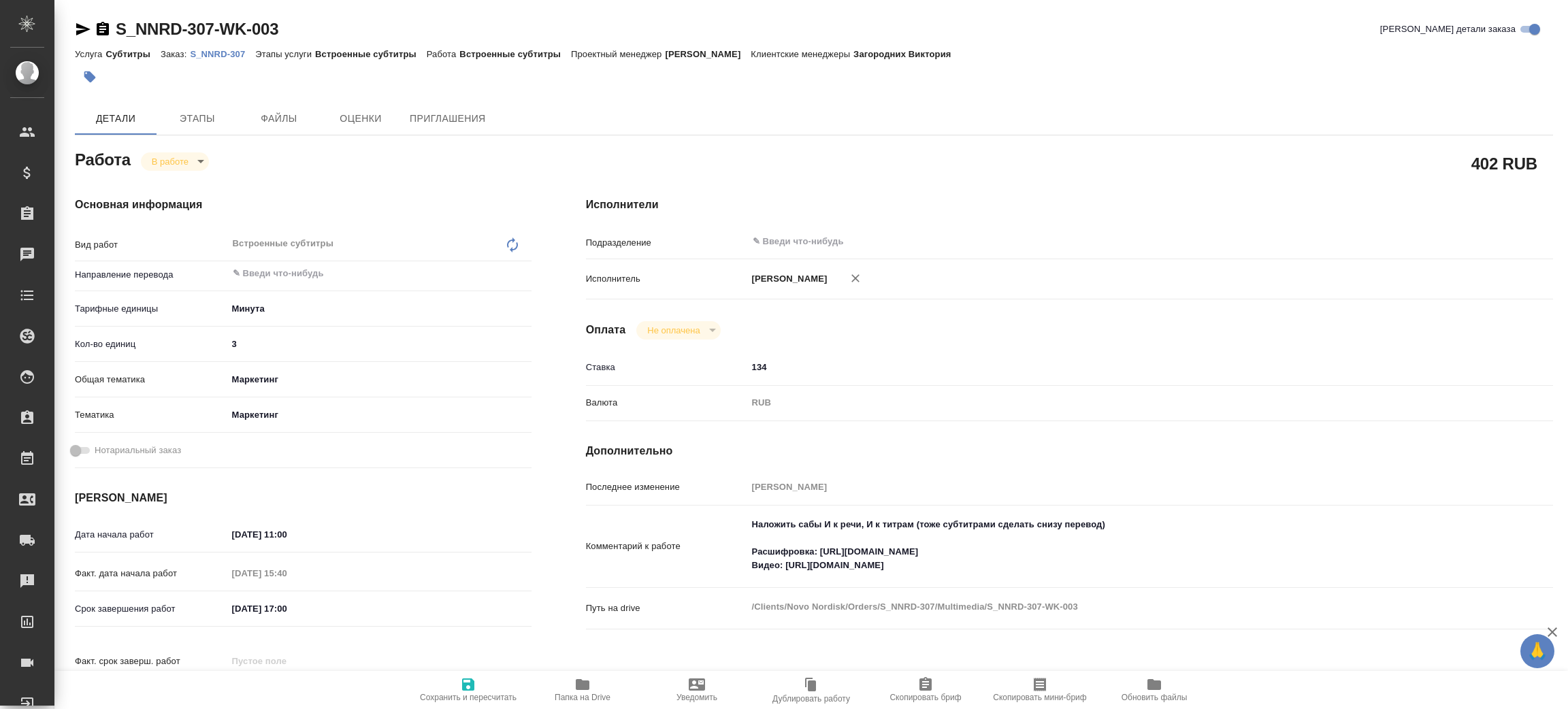
type textarea "x"
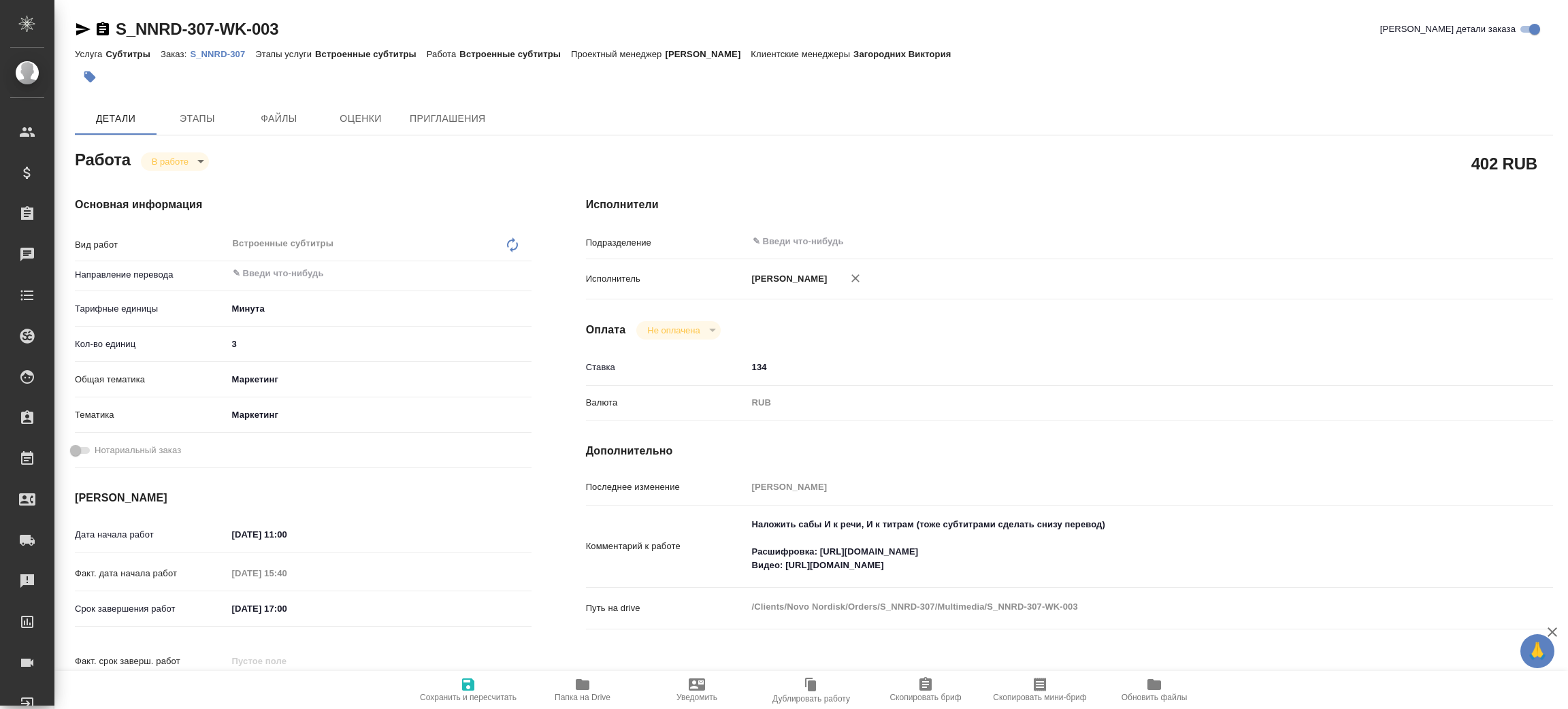
type textarea "x"
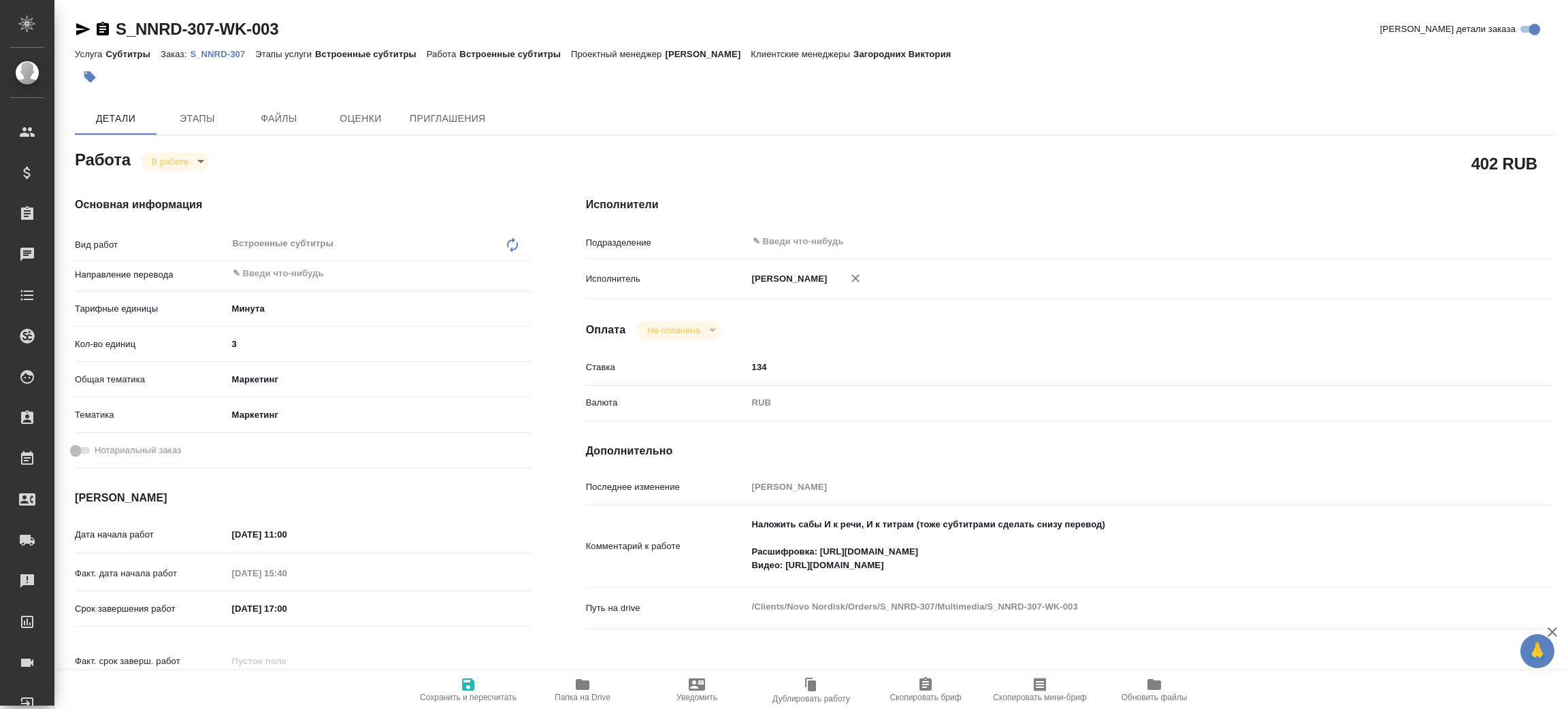
type textarea "x"
drag, startPoint x: 821, startPoint y: 548, endPoint x: 1024, endPoint y: 556, distance: 203.2
click at [1024, 556] on textarea "Наложить сабы И к речи, И к титрам (тоже субтитрами сделать снизу перевод) Расш…" at bounding box center [1110, 546] width 724 height 64
click at [239, 53] on p "S_NNRD-307" at bounding box center [223, 54] width 65 height 10
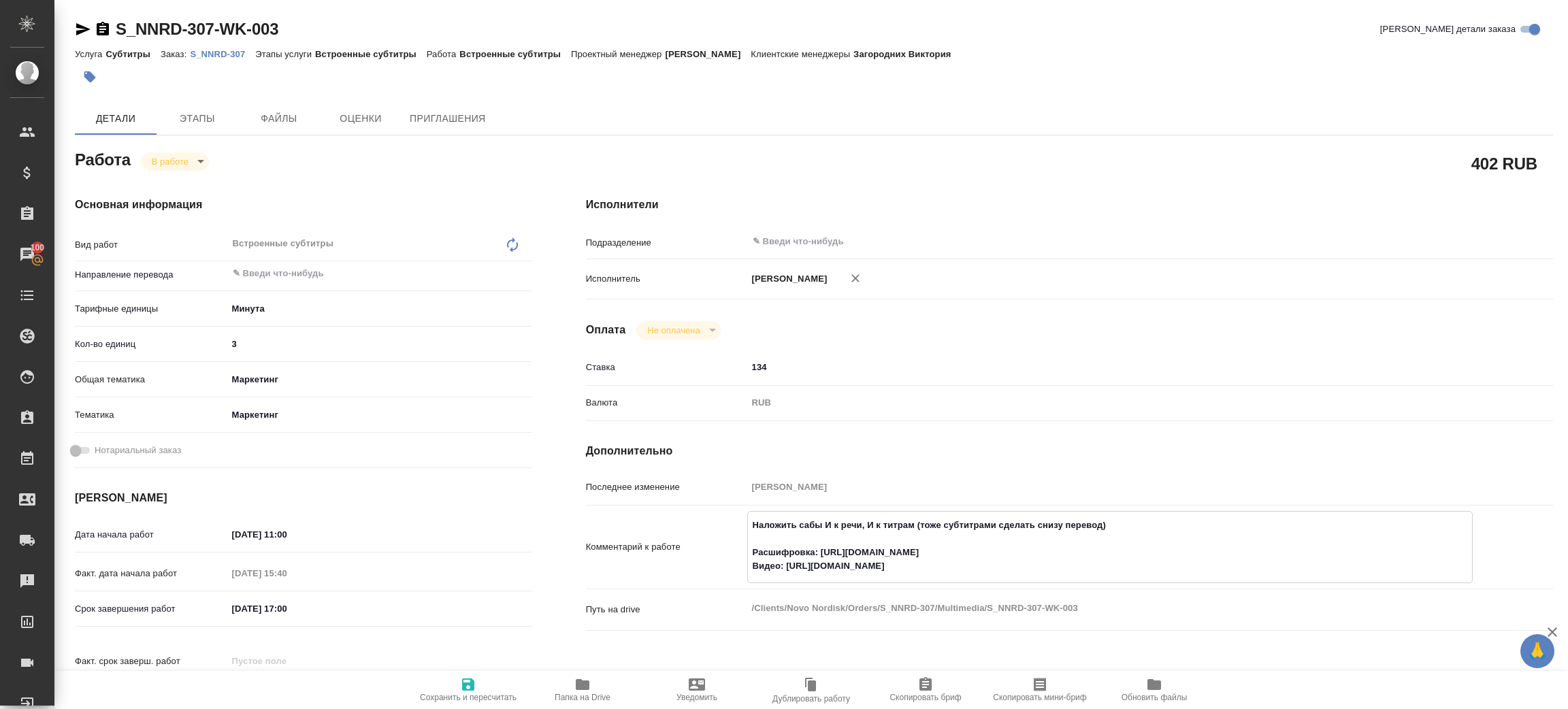
drag, startPoint x: 819, startPoint y: 549, endPoint x: 1077, endPoint y: 558, distance: 258.2
click at [1077, 558] on textarea "Наложить сабы И к речи, И к титрам (тоже субтитрами сделать снизу перевод) Расш…" at bounding box center [1110, 546] width 724 height 64
drag, startPoint x: 787, startPoint y: 562, endPoint x: 1122, endPoint y: 538, distance: 335.9
click at [1106, 558] on textarea "Наложить сабы И к речи, И к титрам (тоже субтитрами сделать снизу перевод) Расш…" at bounding box center [1110, 546] width 724 height 64
type textarea "x"
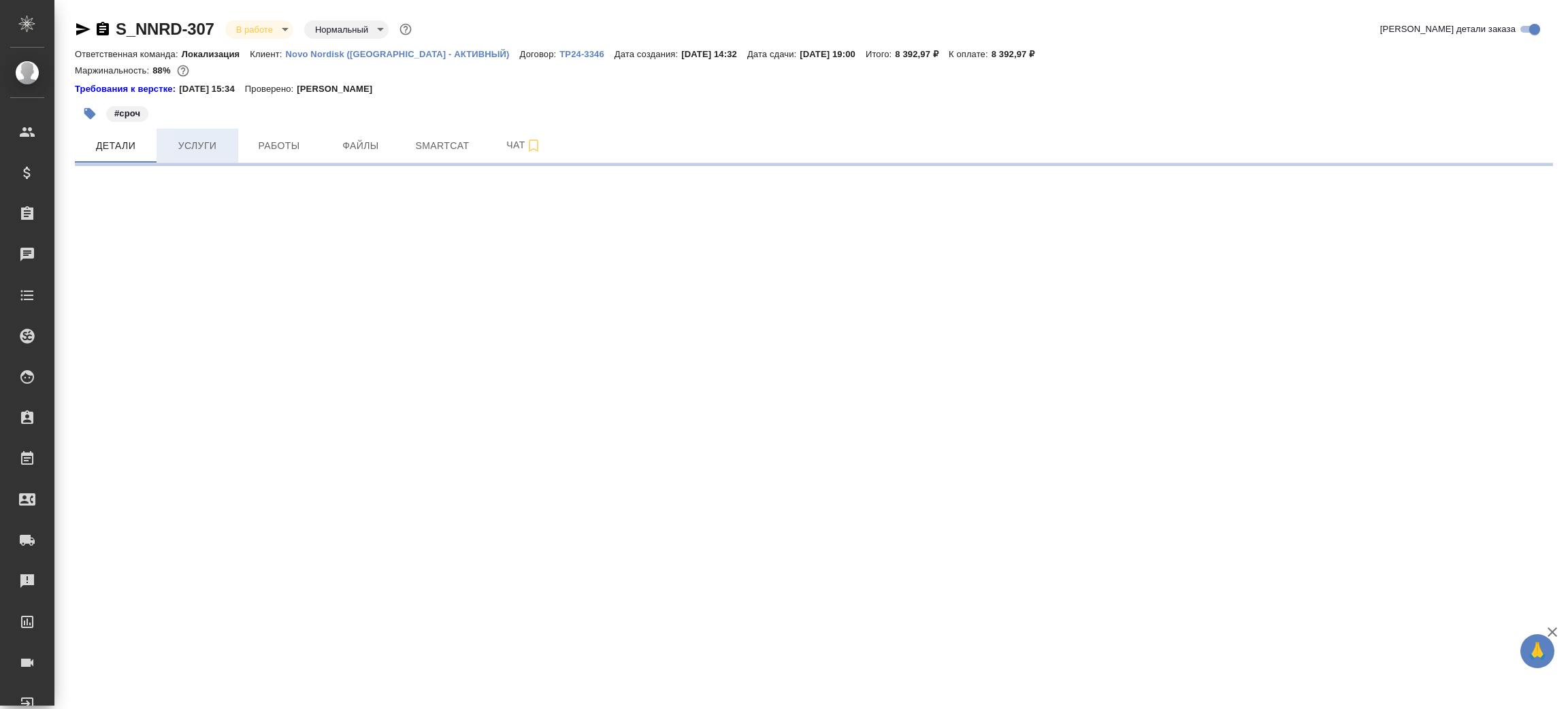
select select "RU"
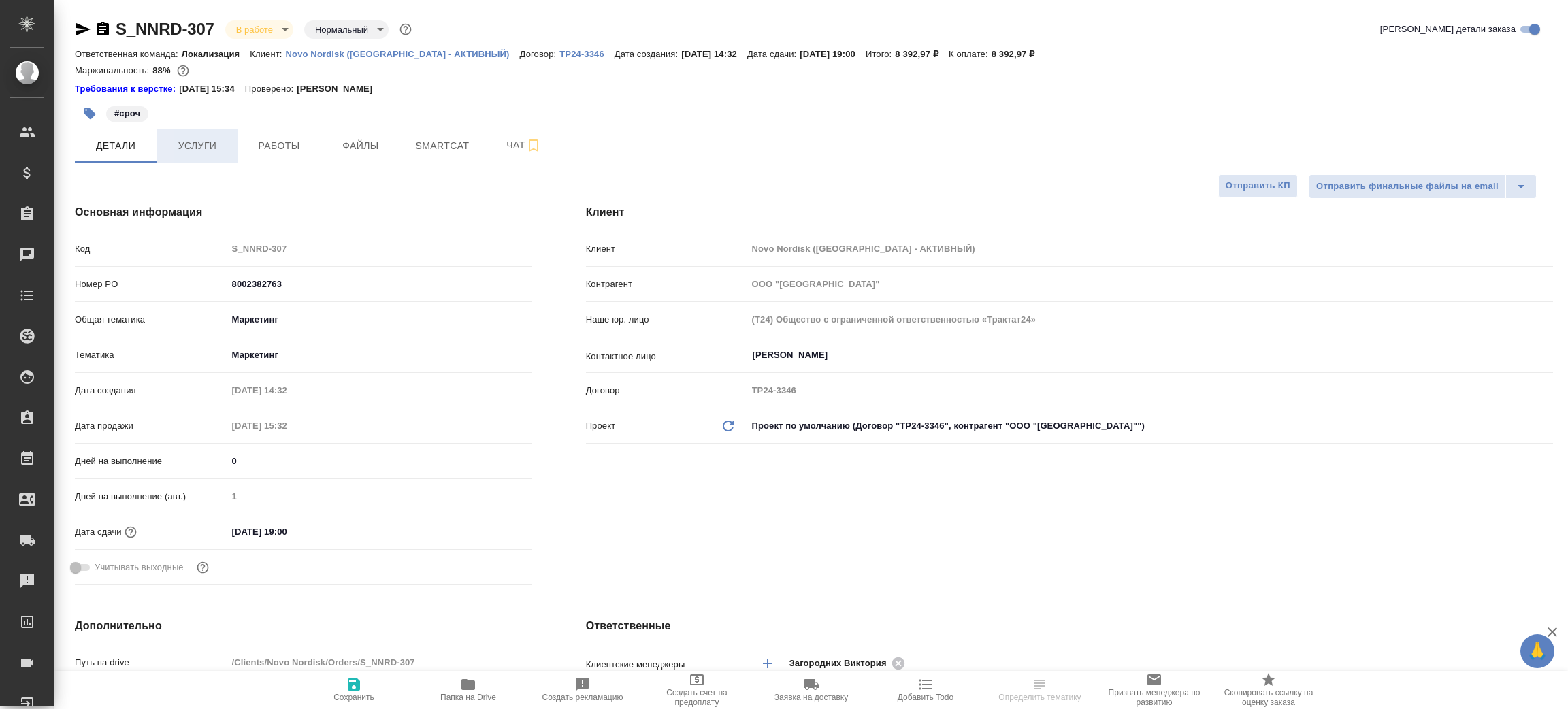
type textarea "x"
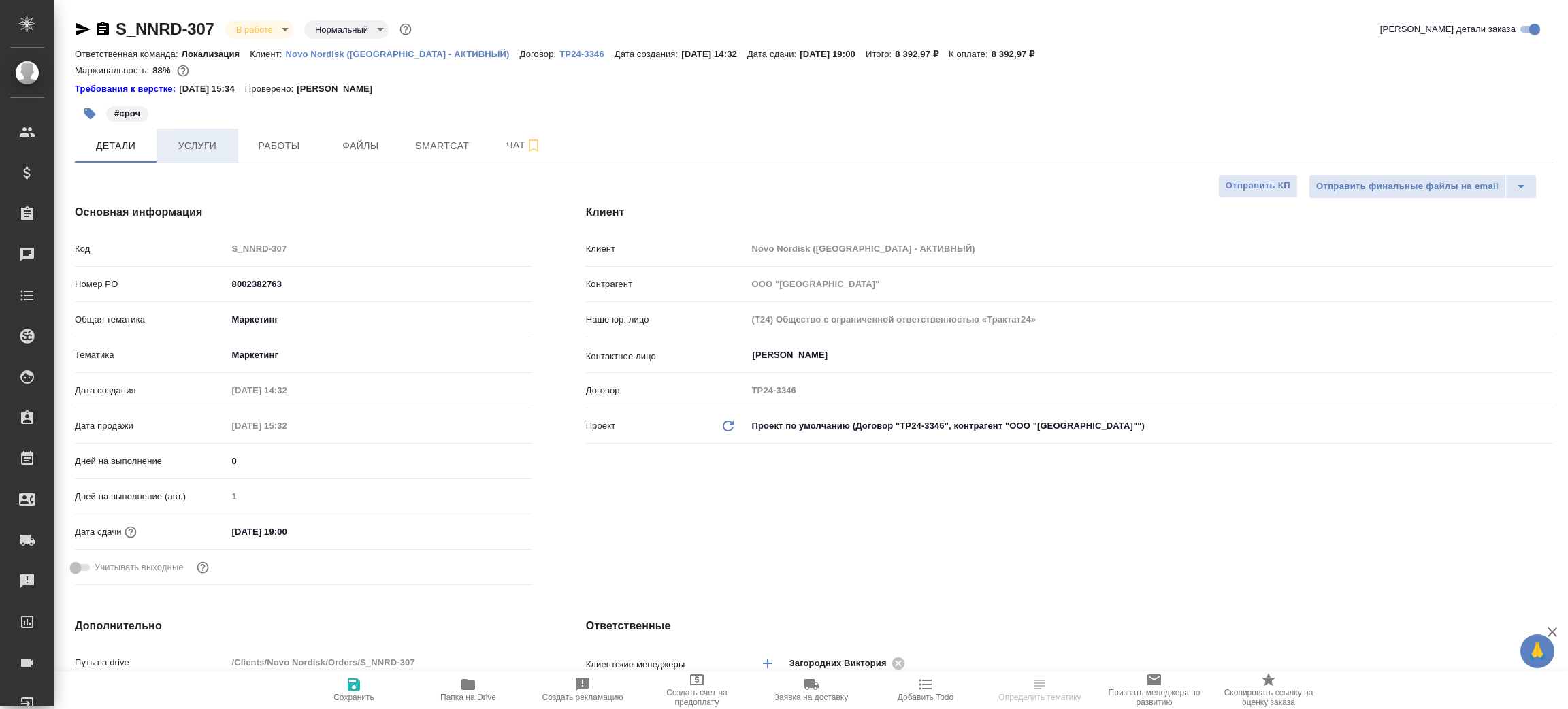
type textarea "x"
click at [212, 145] on span "Услуги" at bounding box center [197, 146] width 65 height 17
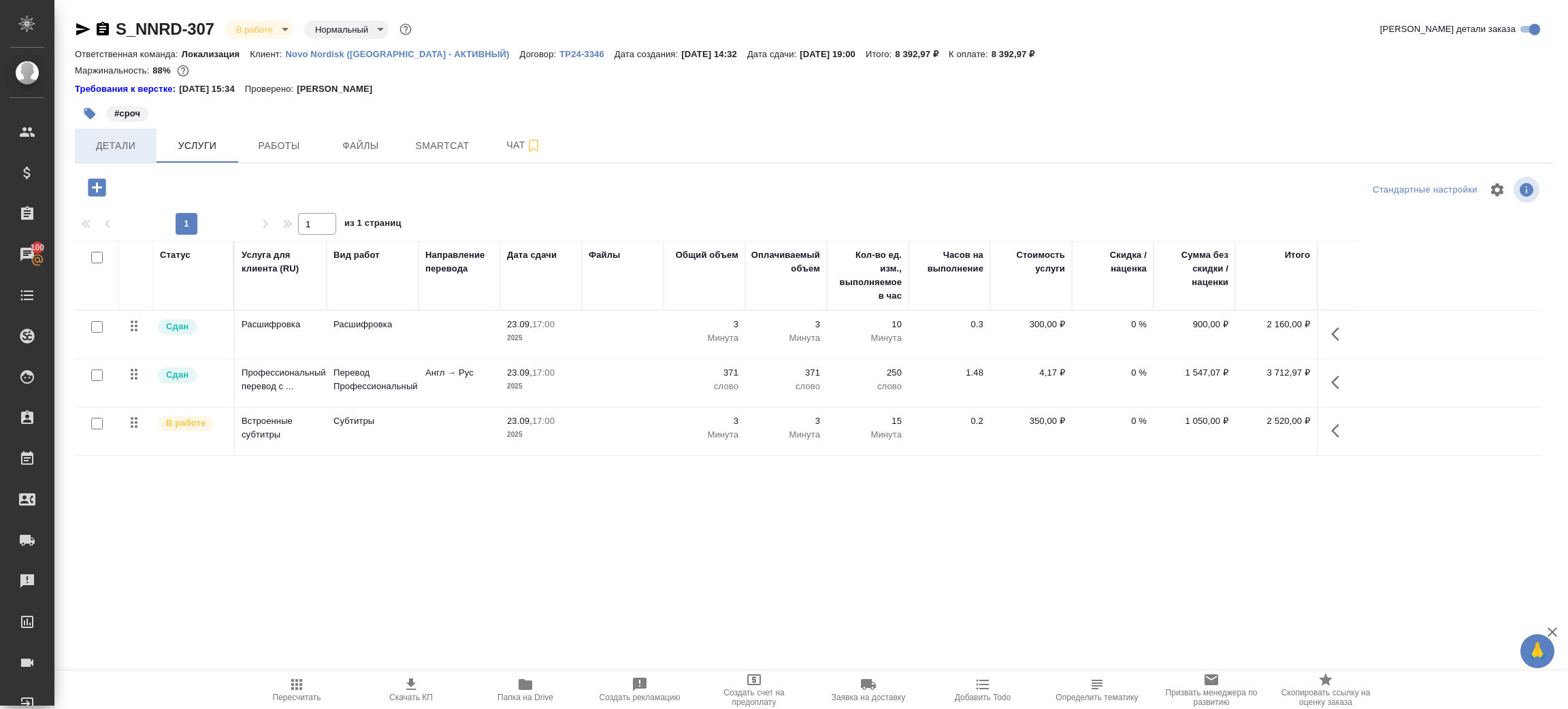
click at [122, 160] on button "Детали" at bounding box center [115, 146] width 82 height 34
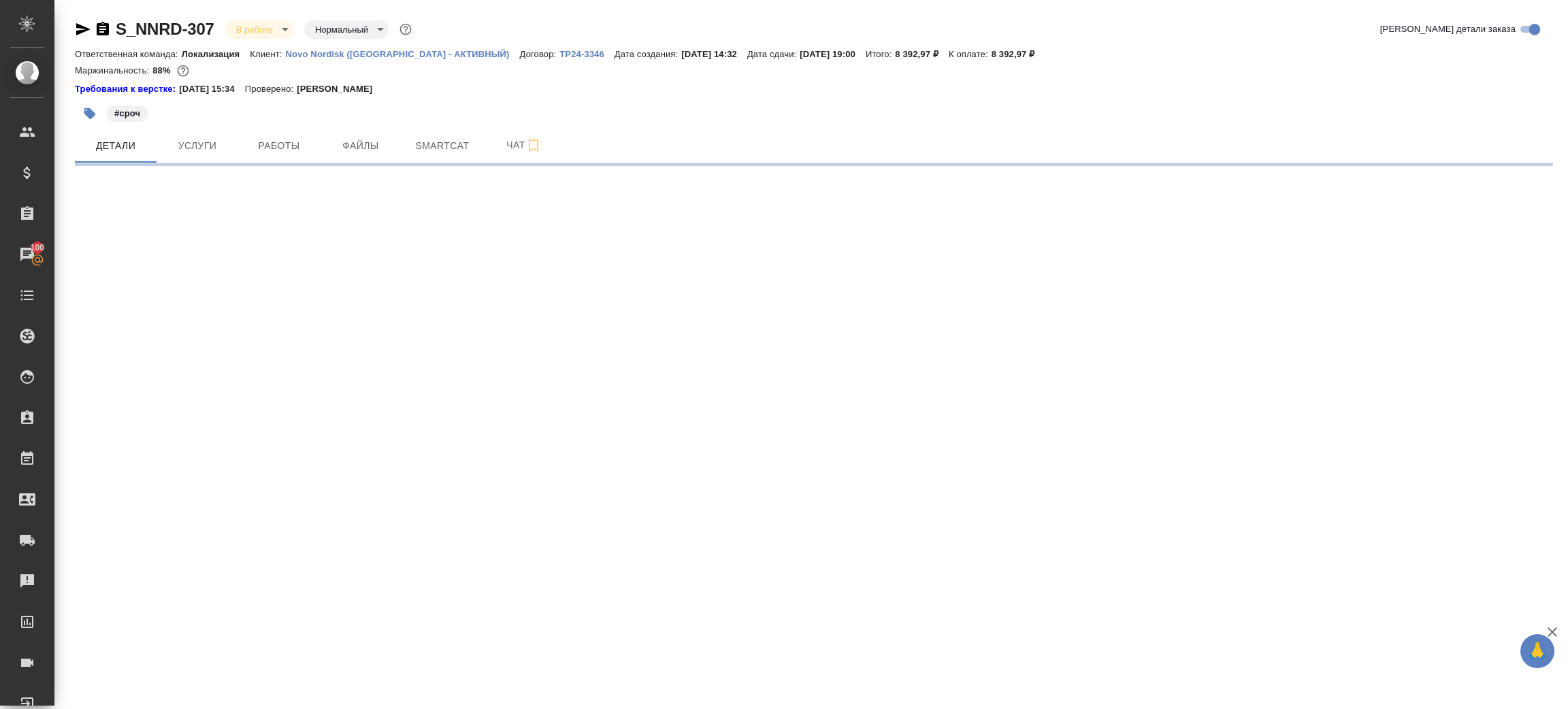
select select "RU"
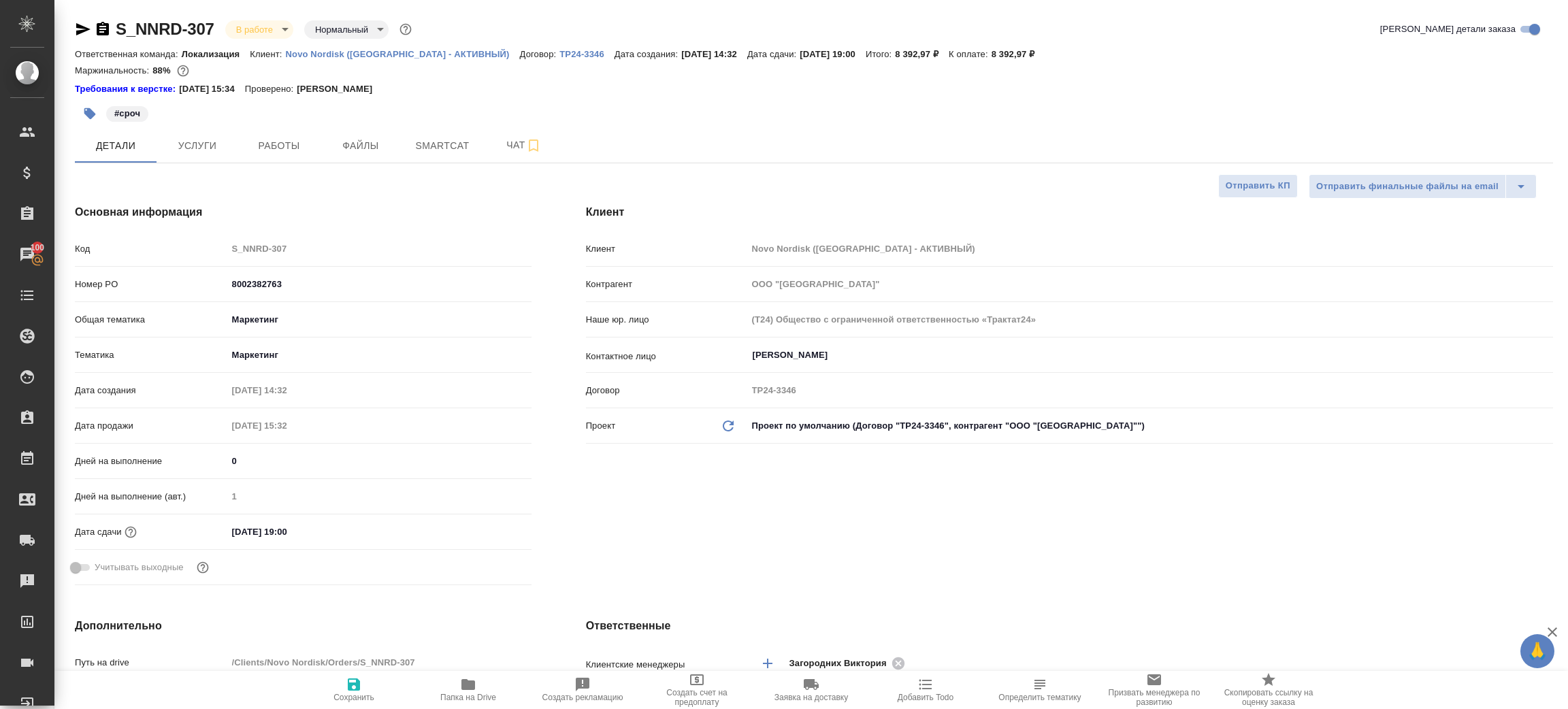
type textarea "x"
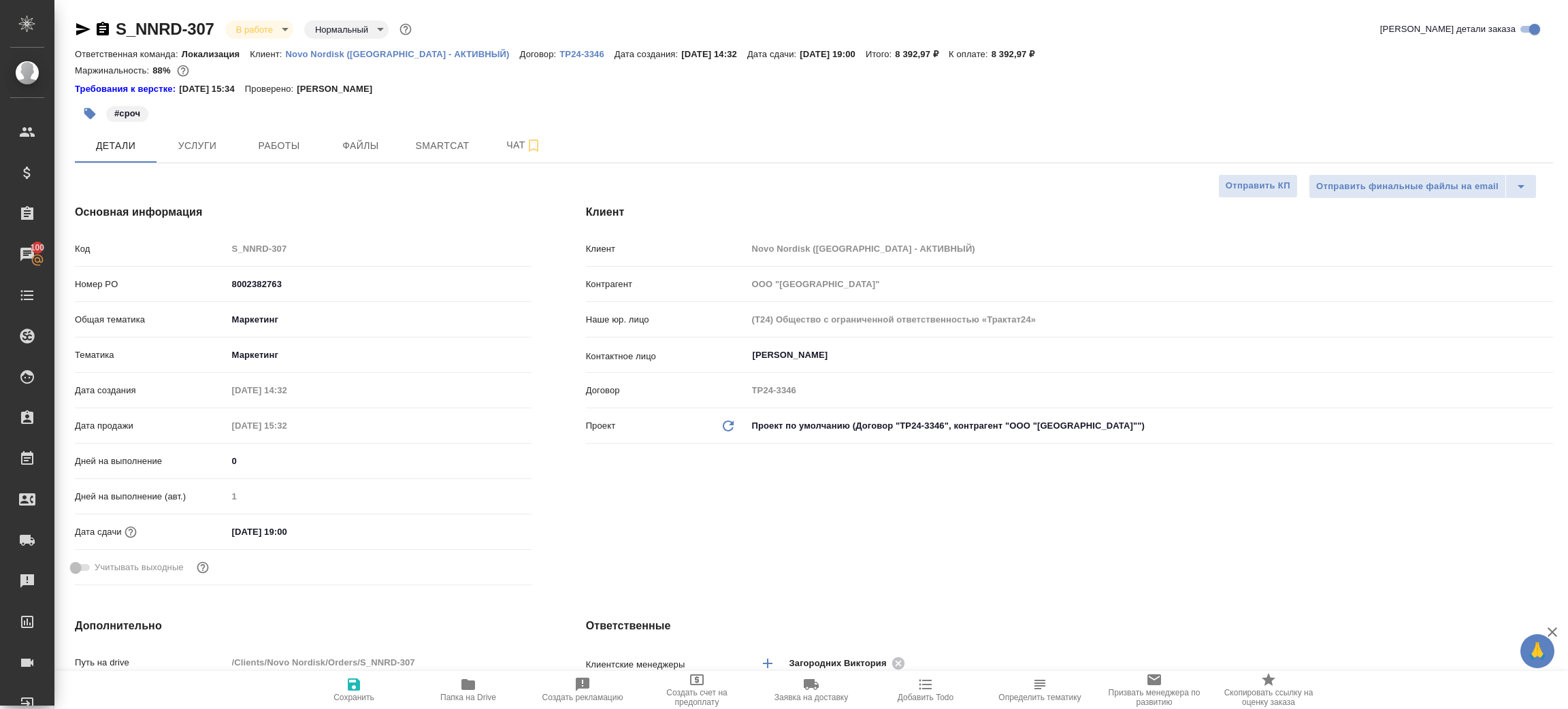
type textarea "x"
click at [193, 140] on span "Услуги" at bounding box center [197, 146] width 65 height 17
